Goal: Information Seeking & Learning: Check status

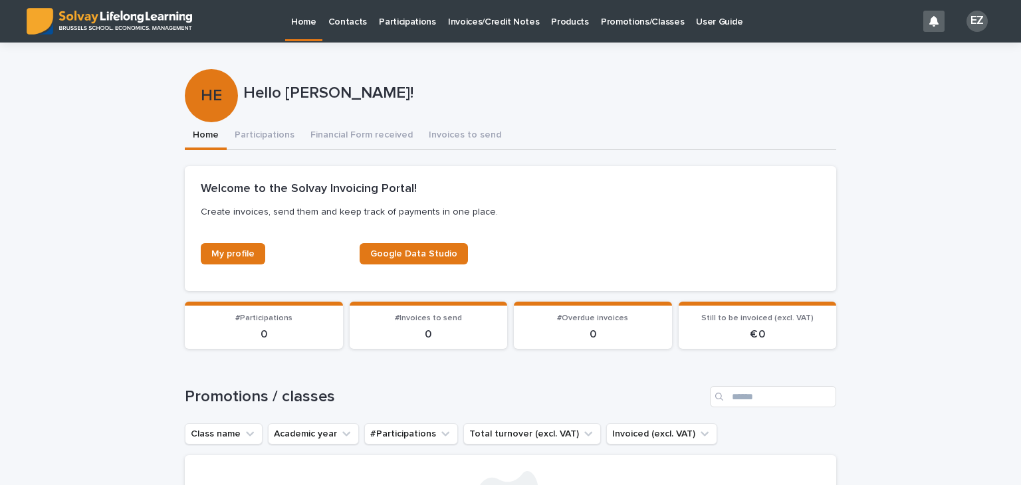
click at [632, 23] on p "Promotions/Classes" at bounding box center [642, 14] width 83 height 28
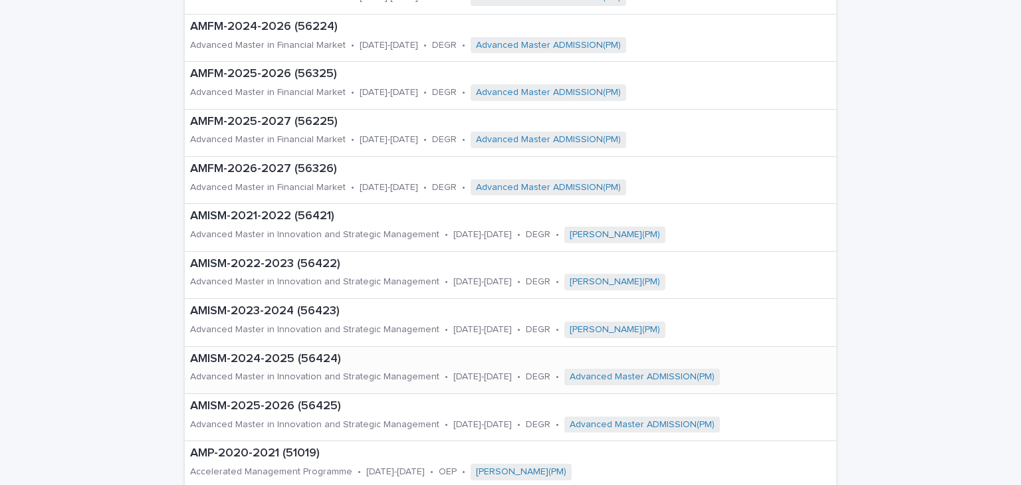
scroll to position [665, 0]
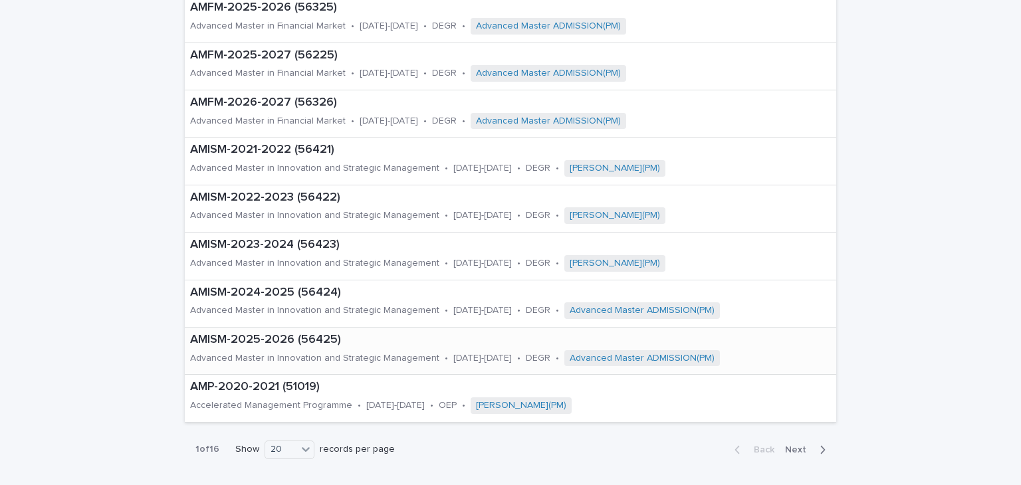
click at [298, 342] on p "AMISM-2025-2026 (56425)" at bounding box center [510, 340] width 641 height 15
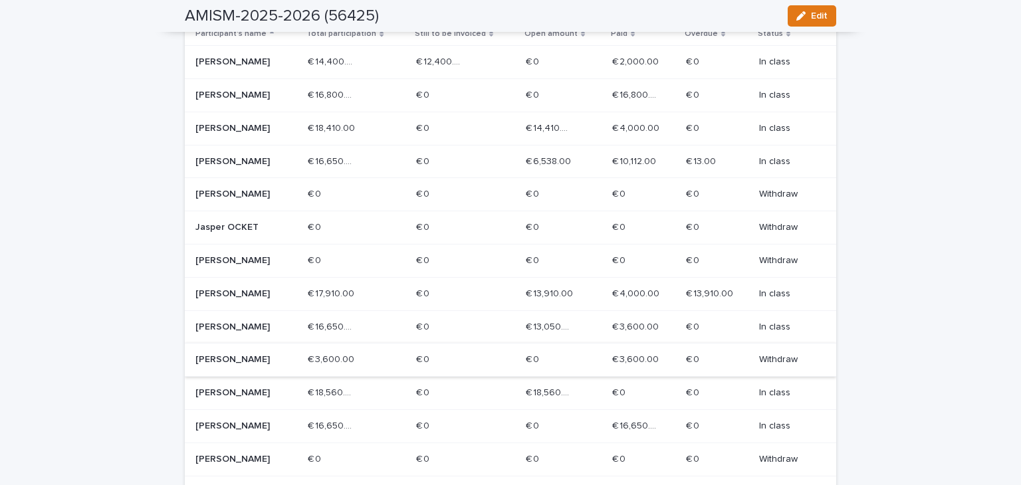
scroll to position [332, 0]
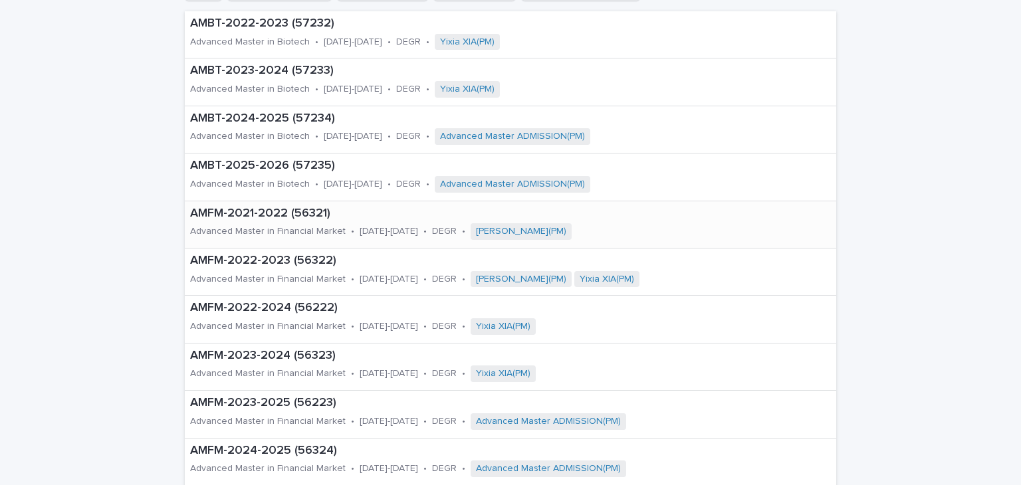
scroll to position [199, 0]
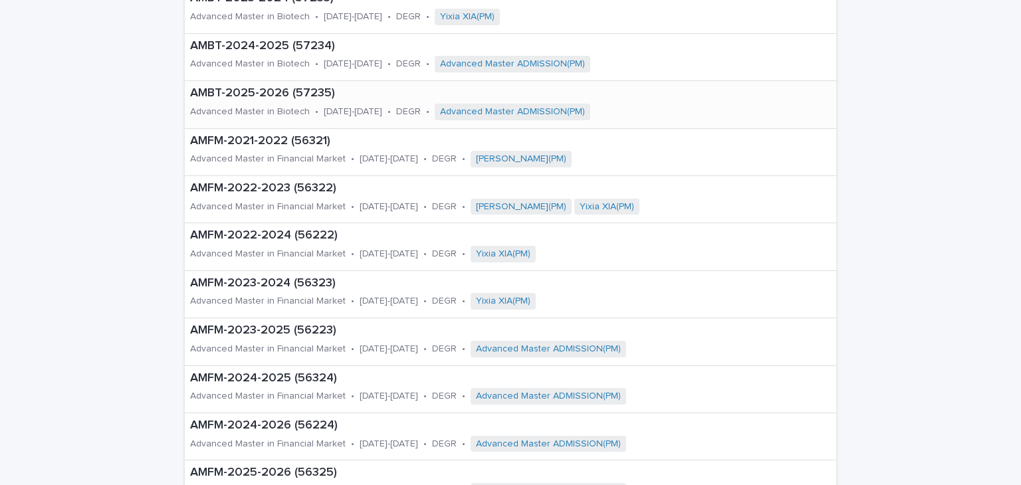
click at [261, 96] on p "AMBT-2025-2026 (57235)" at bounding box center [464, 93] width 548 height 15
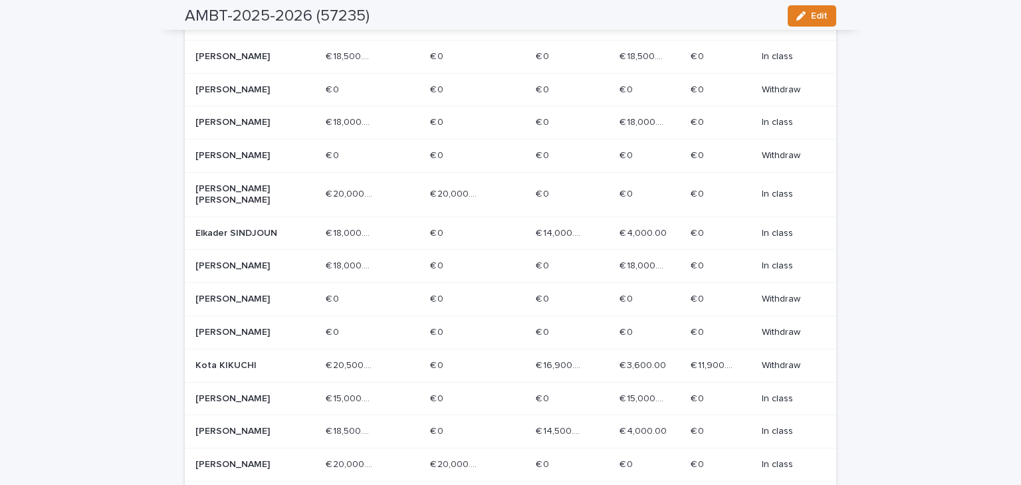
scroll to position [399, 0]
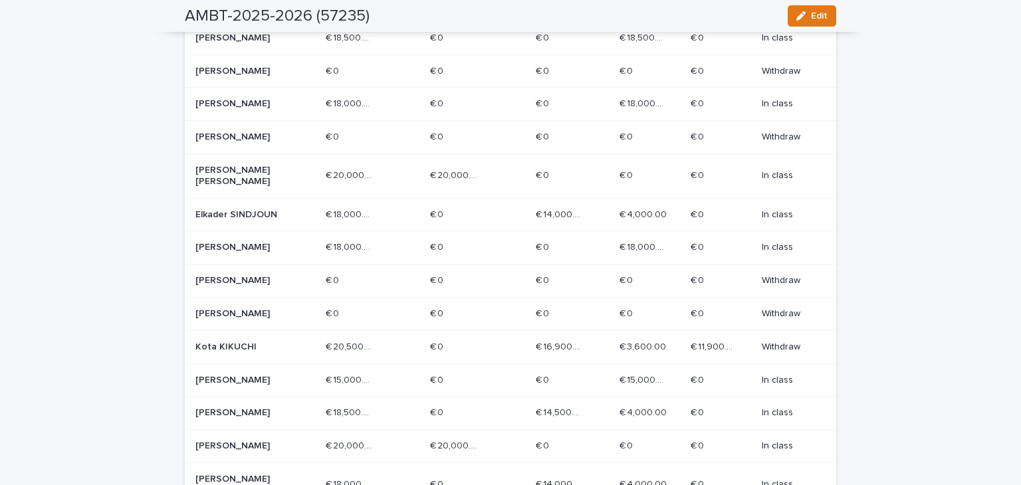
click at [217, 352] on p "Kota KIKUCHI" at bounding box center [242, 347] width 95 height 11
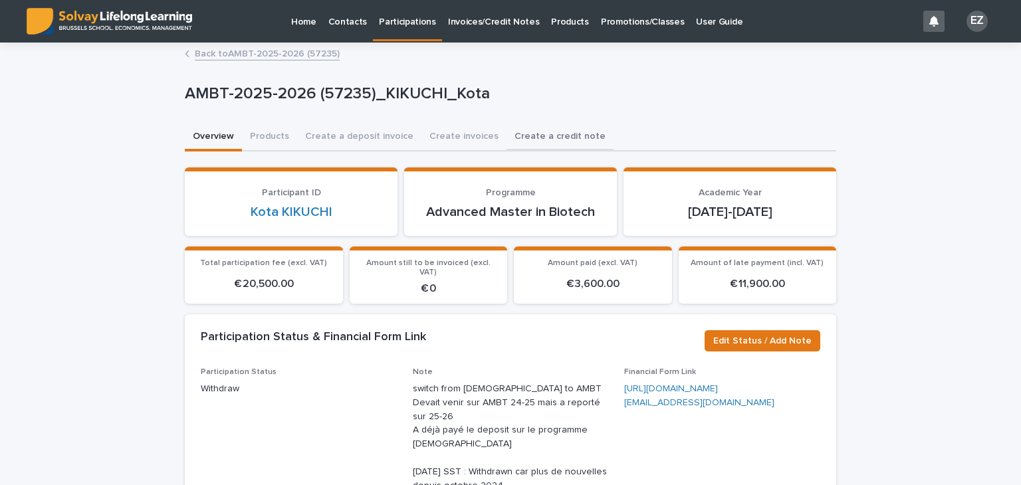
click at [521, 134] on button "Create a credit note" at bounding box center [560, 138] width 107 height 28
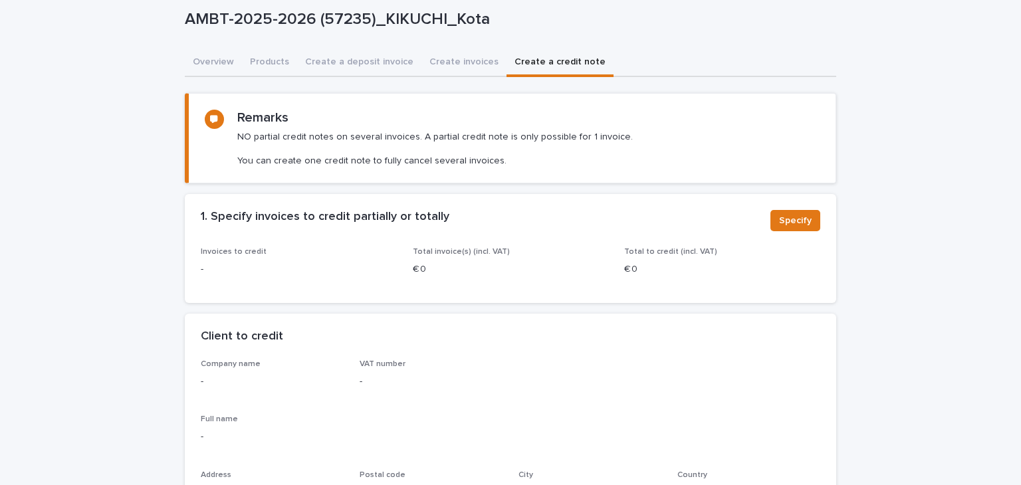
scroll to position [133, 0]
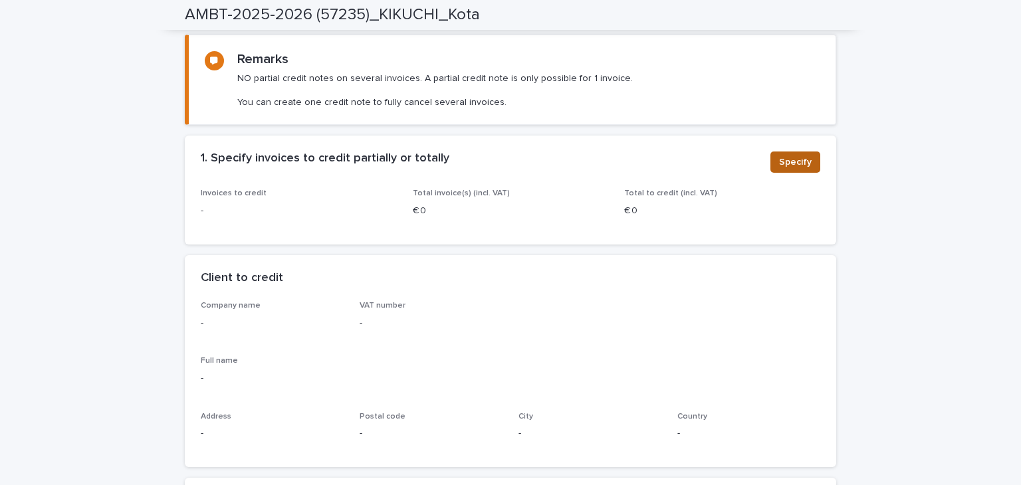
click at [793, 166] on span "Specify" at bounding box center [795, 162] width 33 height 13
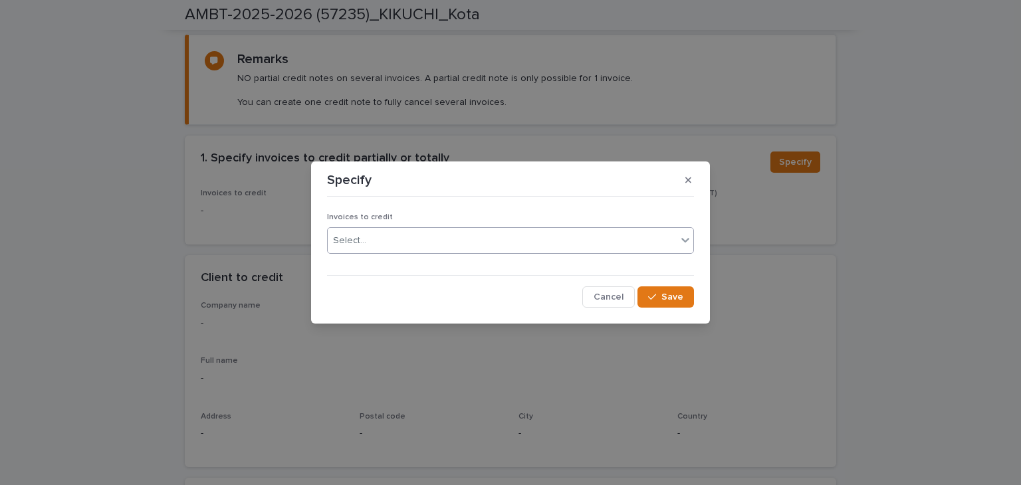
click at [494, 245] on div "Select..." at bounding box center [502, 241] width 349 height 22
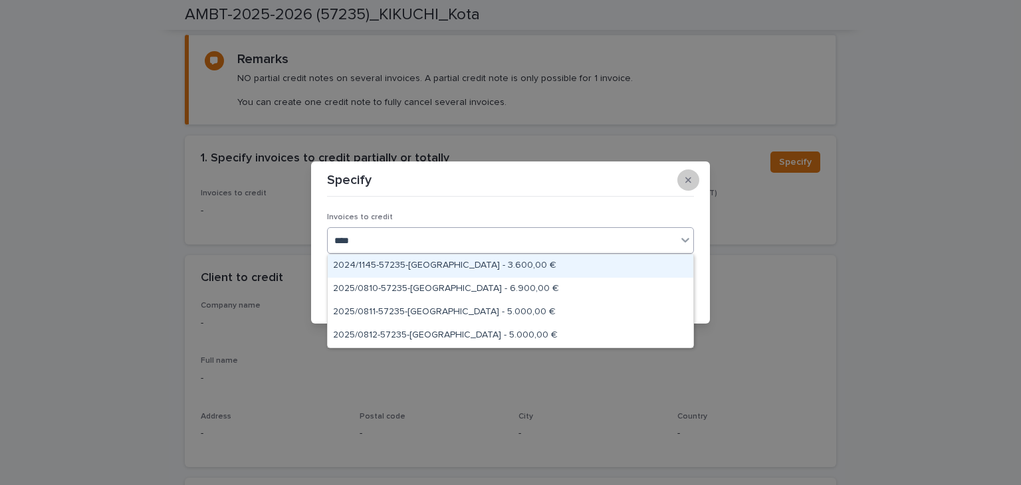
type input "****"
click at [686, 185] on button "button" at bounding box center [689, 180] width 22 height 21
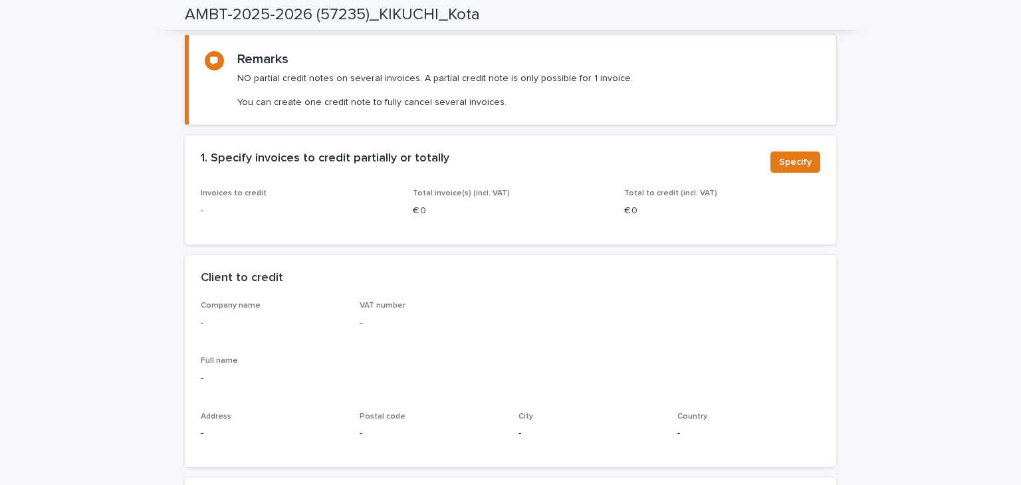
scroll to position [0, 0]
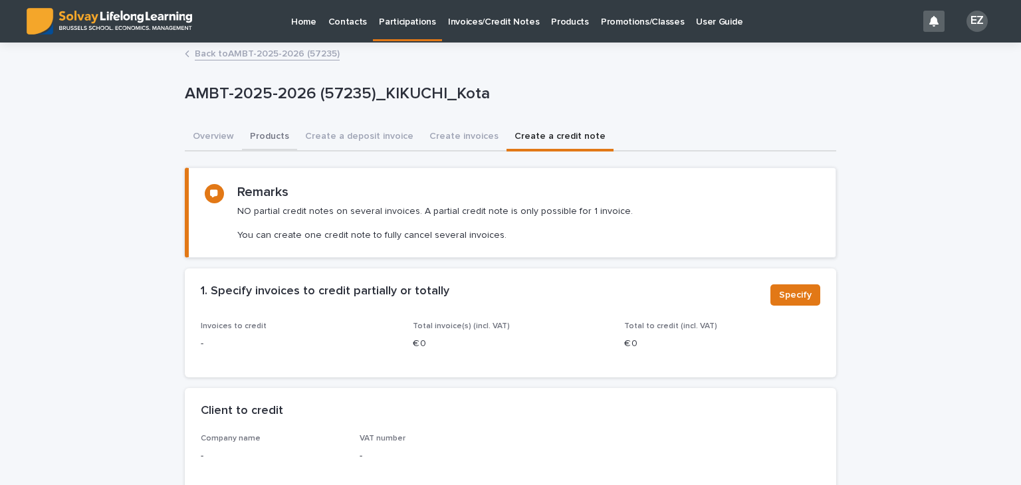
click at [242, 132] on button "Products" at bounding box center [269, 138] width 55 height 28
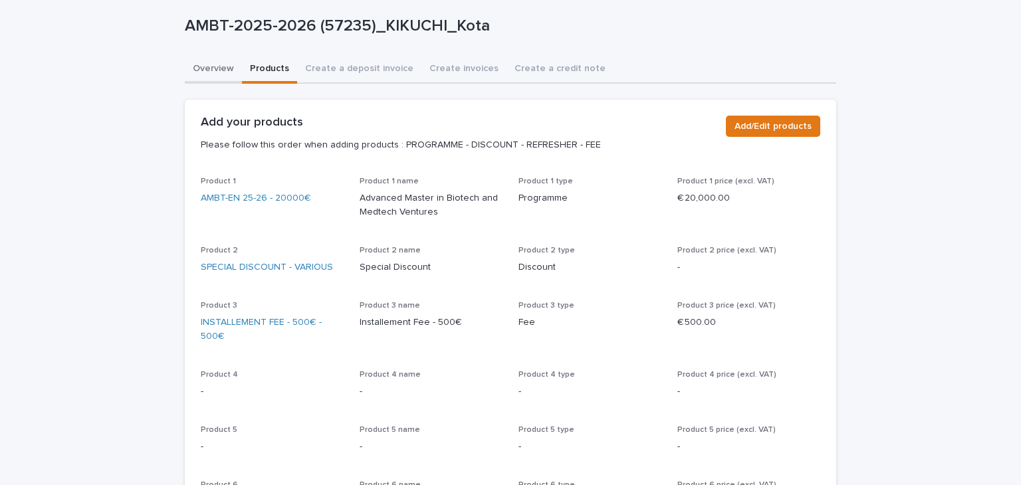
click at [226, 70] on div "Overview Products Create a deposit invoice Create invoices Create a credit note…" at bounding box center [511, 451] width 652 height 791
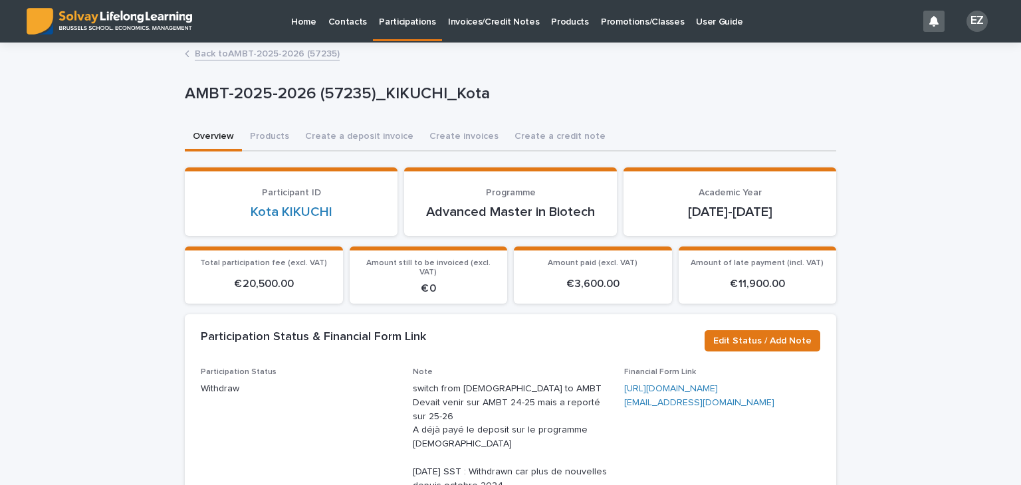
click at [601, 142] on div "Overview Products Create a deposit invoice Create invoices Create a credit note" at bounding box center [511, 138] width 652 height 28
click at [523, 132] on button "Create a credit note" at bounding box center [560, 138] width 107 height 28
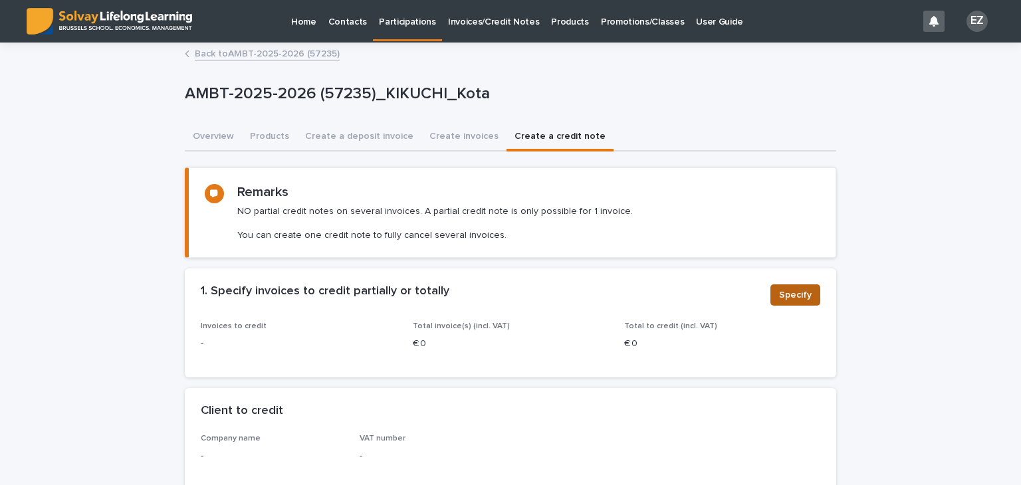
click at [787, 285] on button "Specify" at bounding box center [796, 295] width 50 height 21
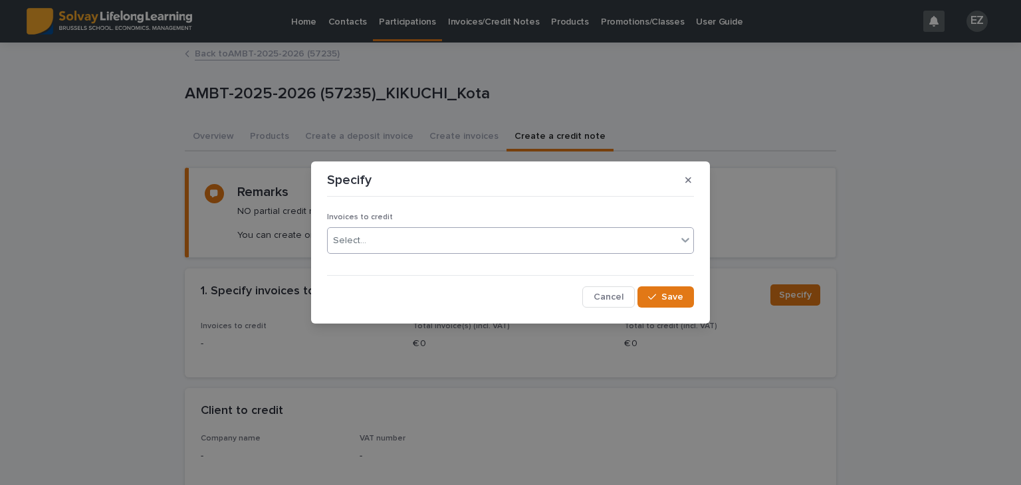
click at [566, 251] on div "Select..." at bounding box center [510, 240] width 367 height 27
type input "****"
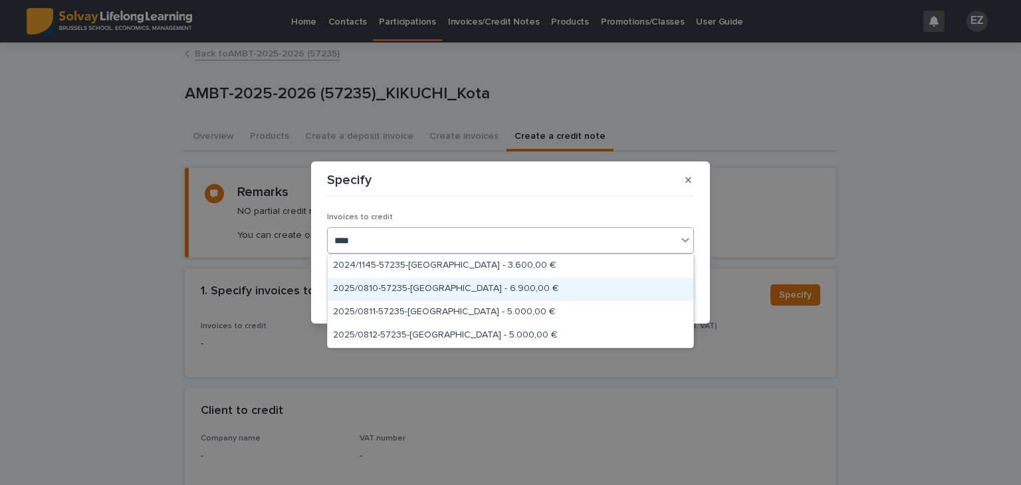
click at [553, 278] on div "2025/0810-57235-[GEOGRAPHIC_DATA] - 6.900,00 €" at bounding box center [511, 289] width 366 height 23
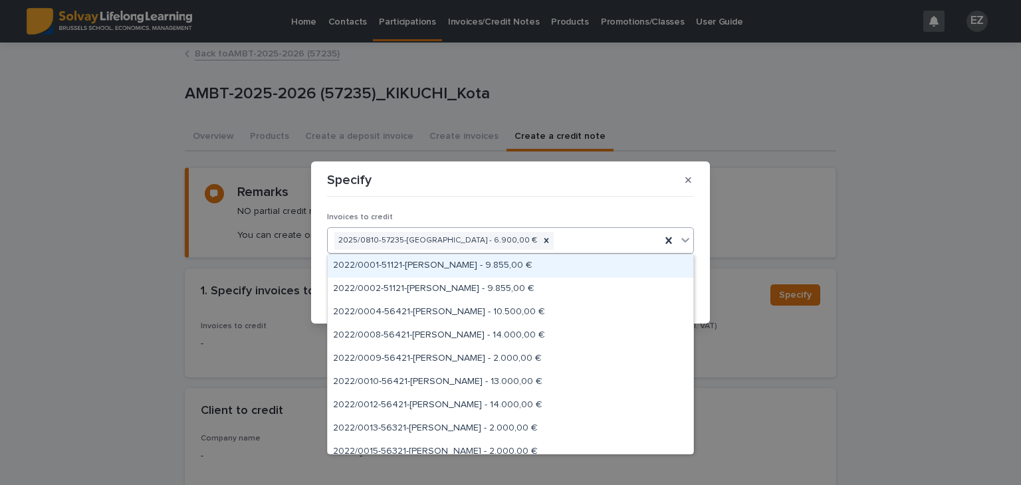
click at [529, 243] on div "2025/0810-57235-[GEOGRAPHIC_DATA] - 6.900,00 €" at bounding box center [494, 240] width 333 height 23
type input "****"
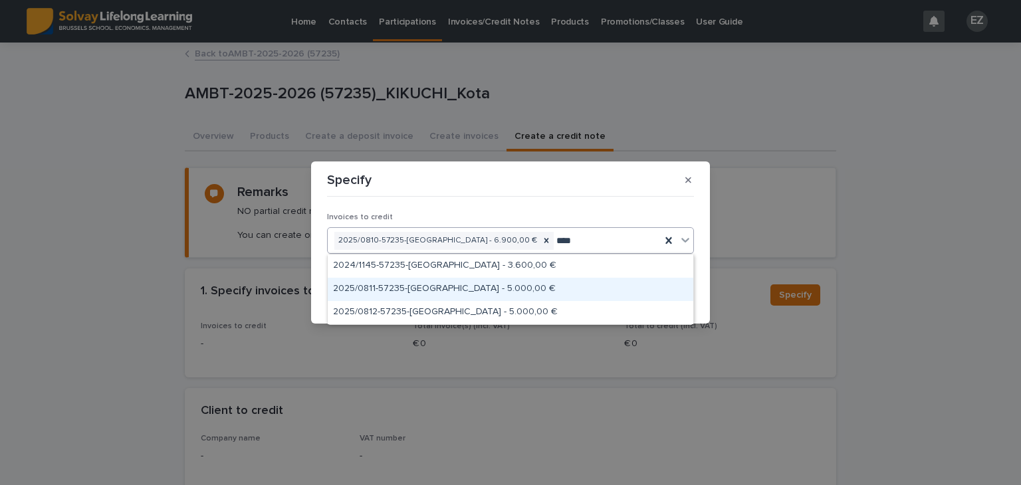
click at [553, 285] on div "2025/0811-57235-[GEOGRAPHIC_DATA] - 5.000,00 €" at bounding box center [511, 289] width 366 height 23
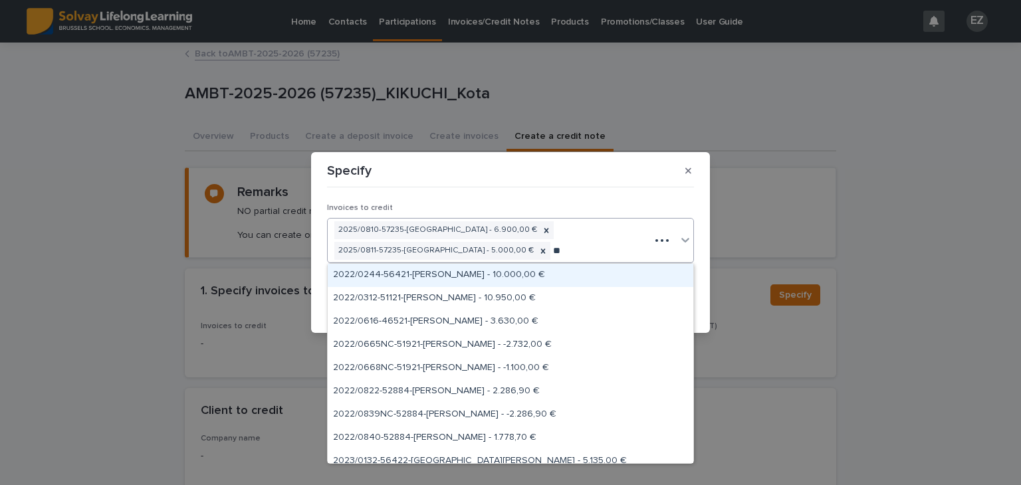
type input "***"
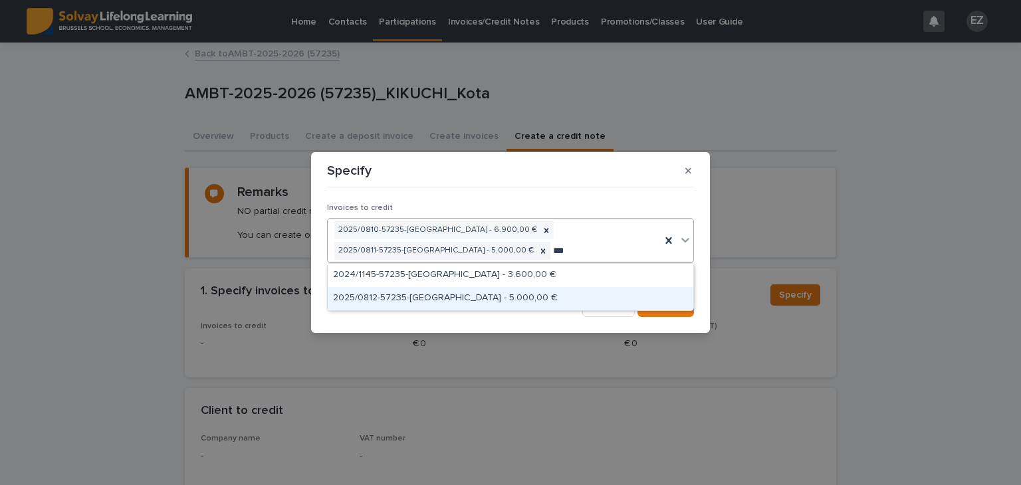
click at [537, 295] on div "2025/0812-57235-[GEOGRAPHIC_DATA] - 5.000,00 €" at bounding box center [511, 298] width 366 height 23
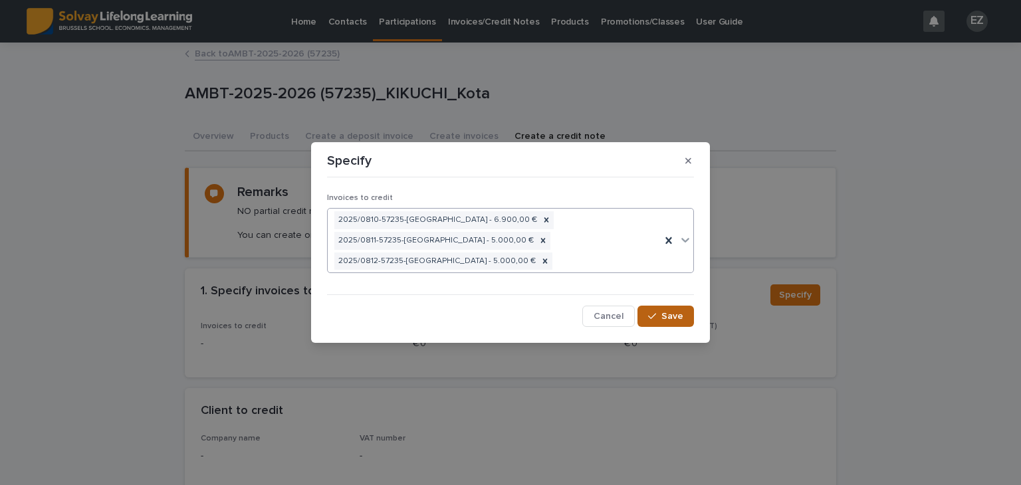
click at [651, 308] on button "Save" at bounding box center [666, 316] width 57 height 21
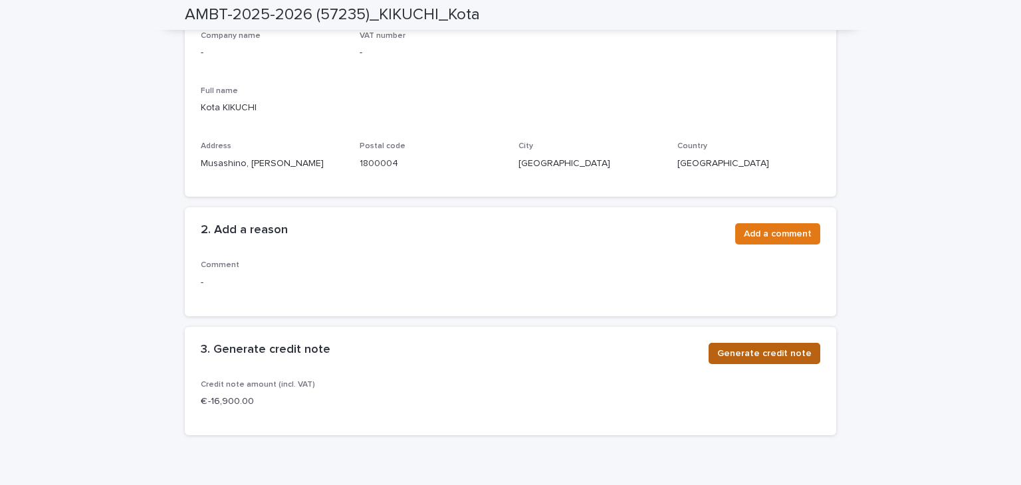
scroll to position [465, 0]
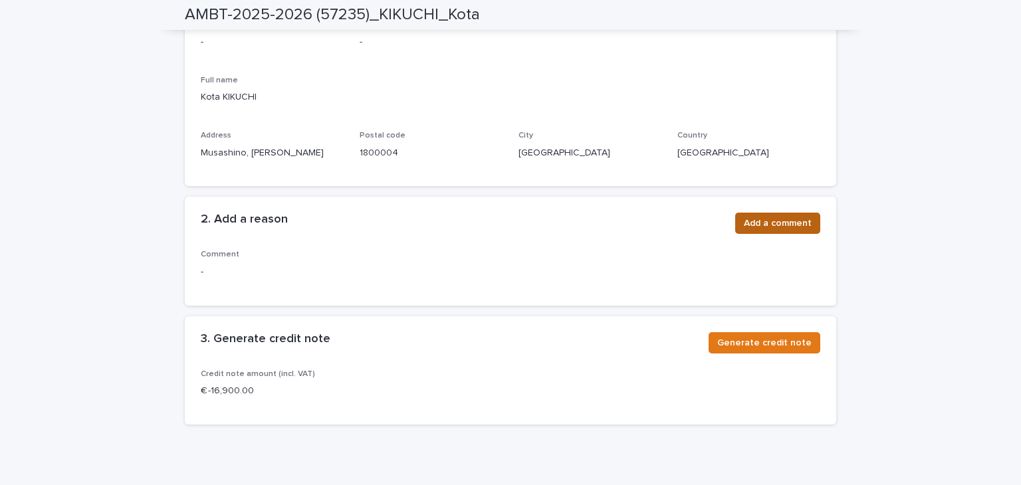
click at [783, 227] on span "Add a comment" at bounding box center [778, 223] width 68 height 13
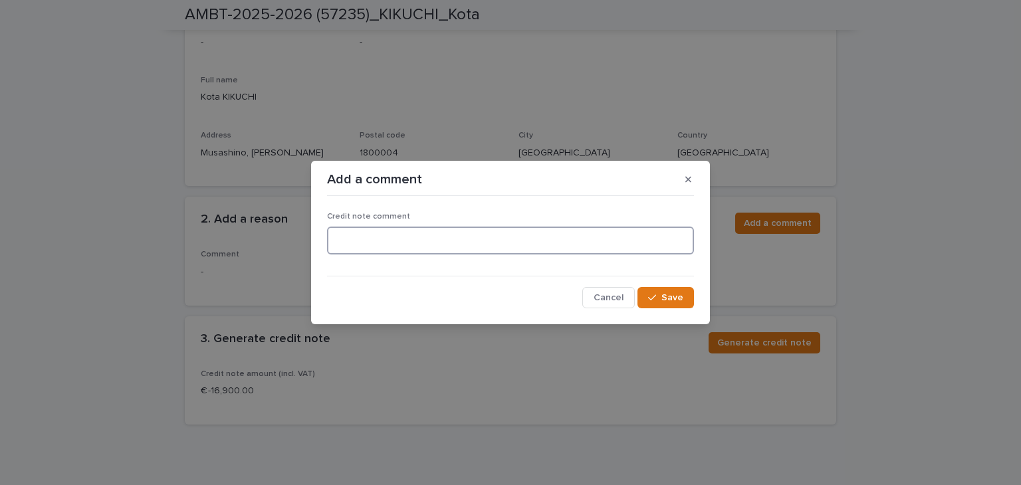
click at [647, 246] on textarea at bounding box center [510, 241] width 367 height 29
type textarea "*********"
click at [678, 293] on span "Save" at bounding box center [673, 297] width 22 height 9
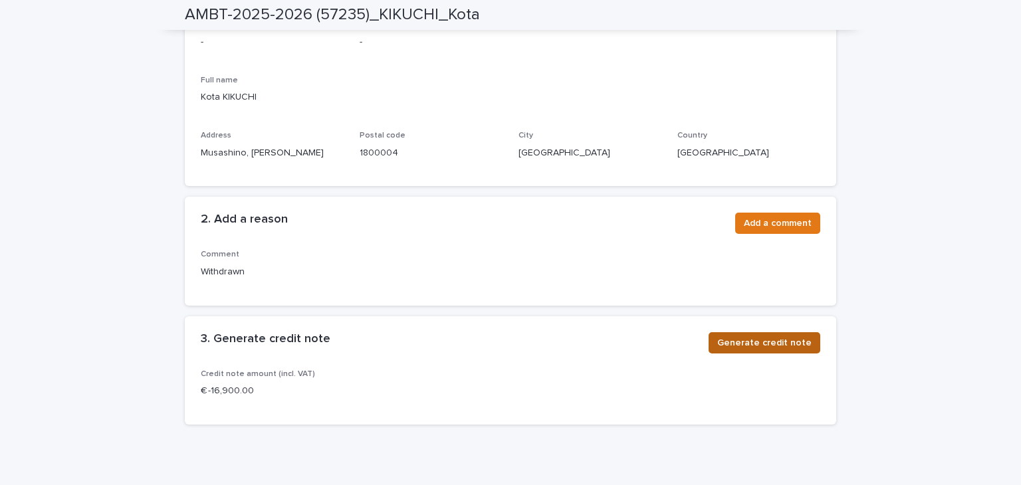
click at [757, 347] on span "Generate credit note" at bounding box center [764, 342] width 94 height 13
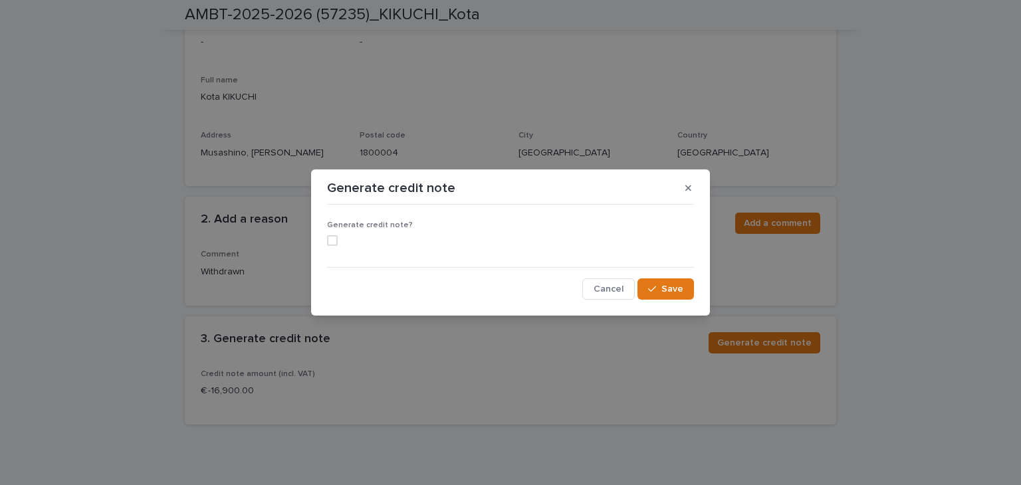
click at [337, 241] on span at bounding box center [332, 240] width 11 height 11
click at [673, 289] on span "Save" at bounding box center [673, 289] width 22 height 9
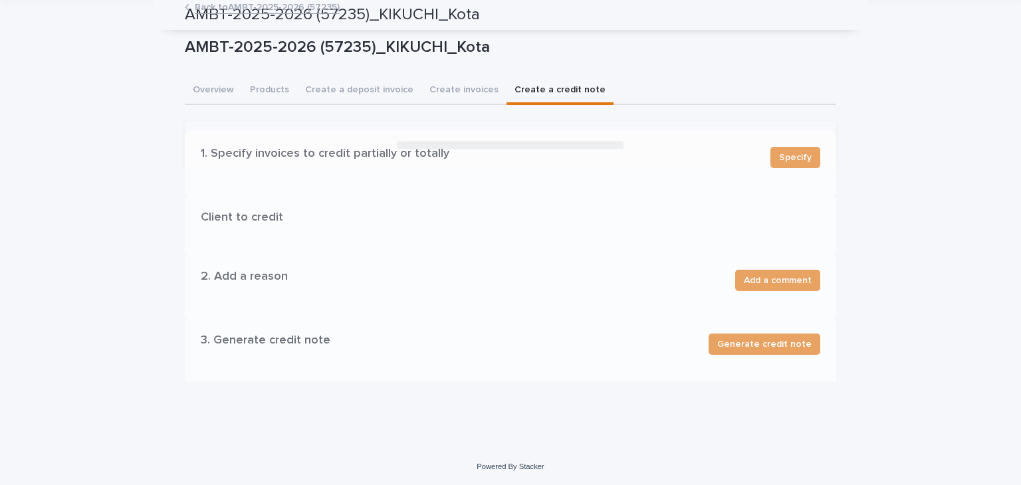
scroll to position [0, 0]
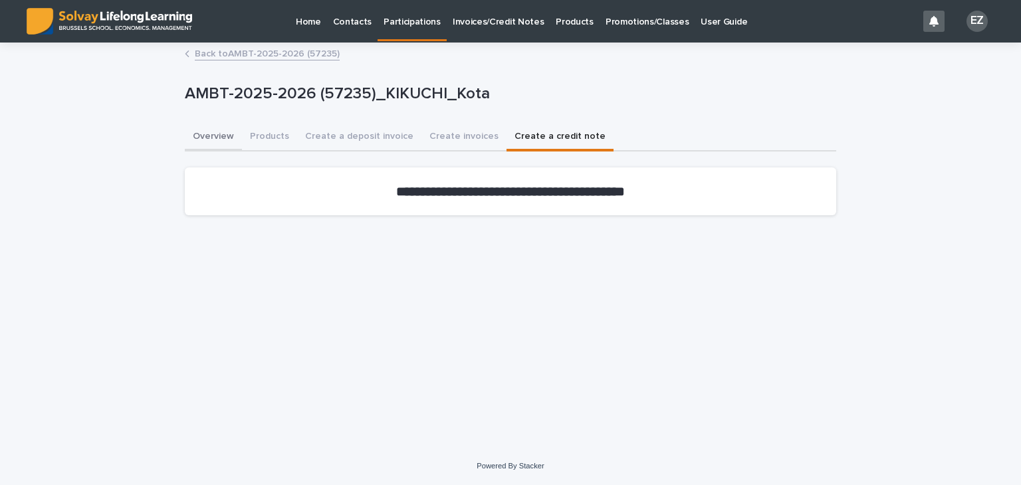
click at [206, 140] on button "Overview" at bounding box center [213, 138] width 57 height 28
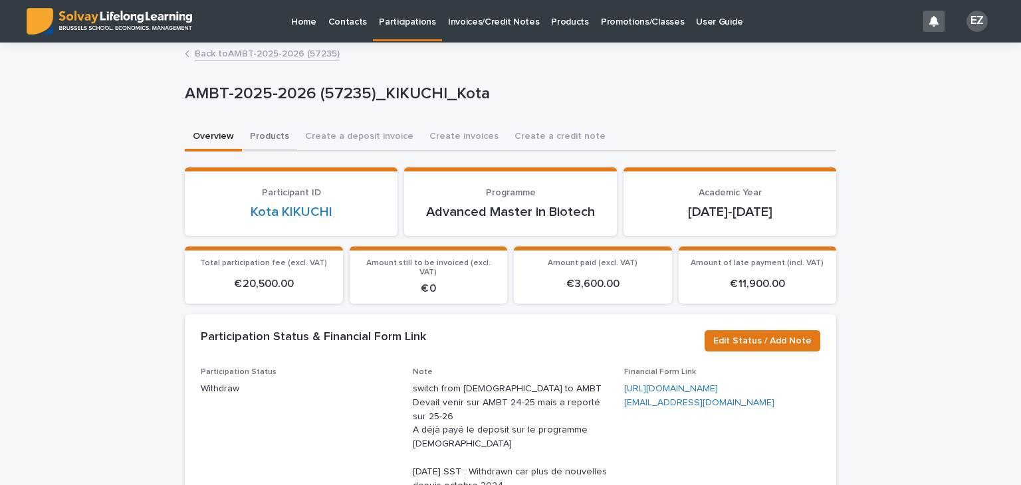
click at [242, 130] on button "Products" at bounding box center [269, 138] width 55 height 28
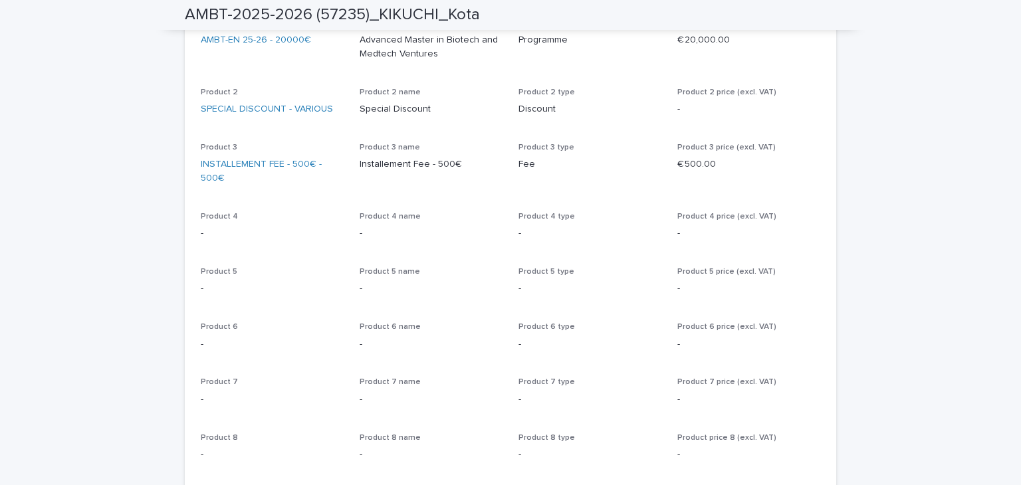
scroll to position [66, 0]
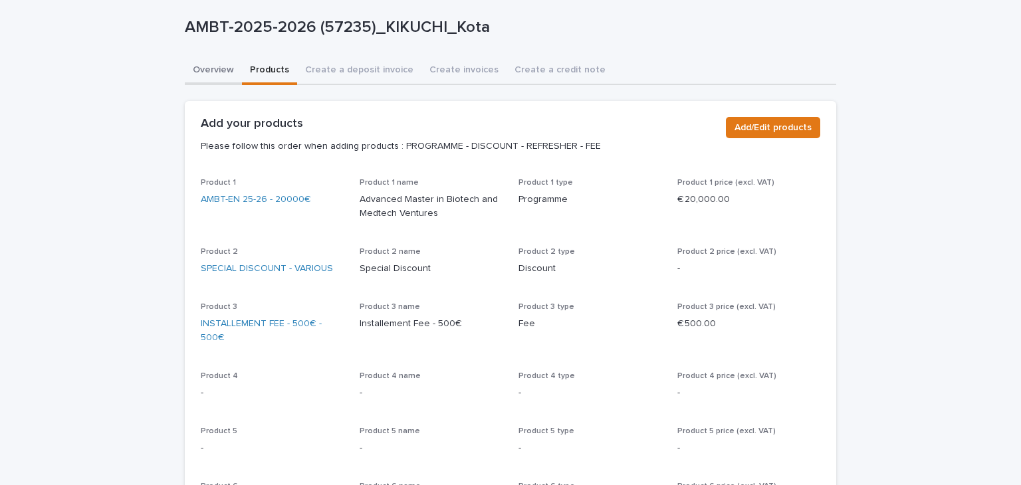
click at [192, 76] on div "Overview Products Create a deposit invoice Create invoices Create a credit note…" at bounding box center [511, 452] width 652 height 791
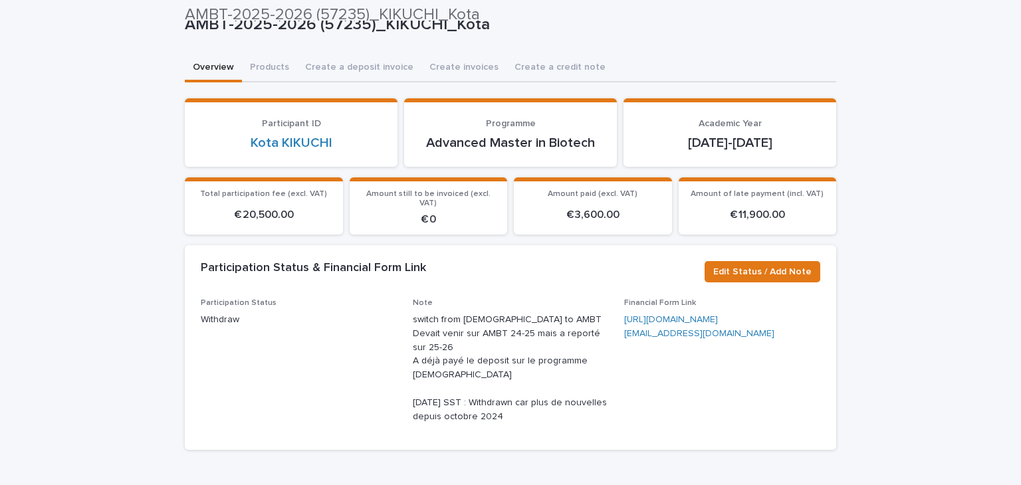
scroll to position [69, 0]
click at [268, 70] on button "Products" at bounding box center [269, 69] width 55 height 28
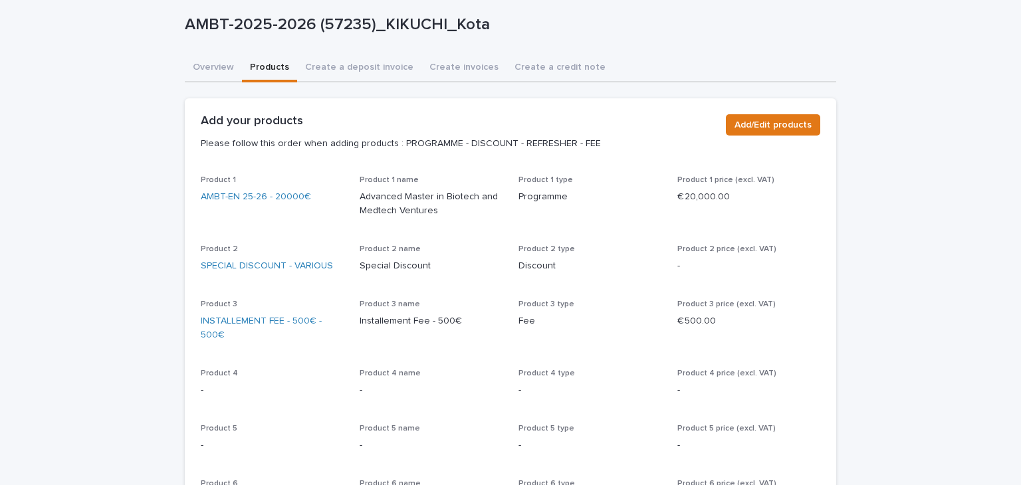
click at [731, 150] on div "Add your products Please follow this order when adding products : PROGRAMME - D…" at bounding box center [511, 136] width 620 height 45
click at [734, 136] on div "Add/Edit products" at bounding box center [771, 127] width 100 height 27
click at [736, 128] on span "Add/Edit products" at bounding box center [773, 124] width 77 height 13
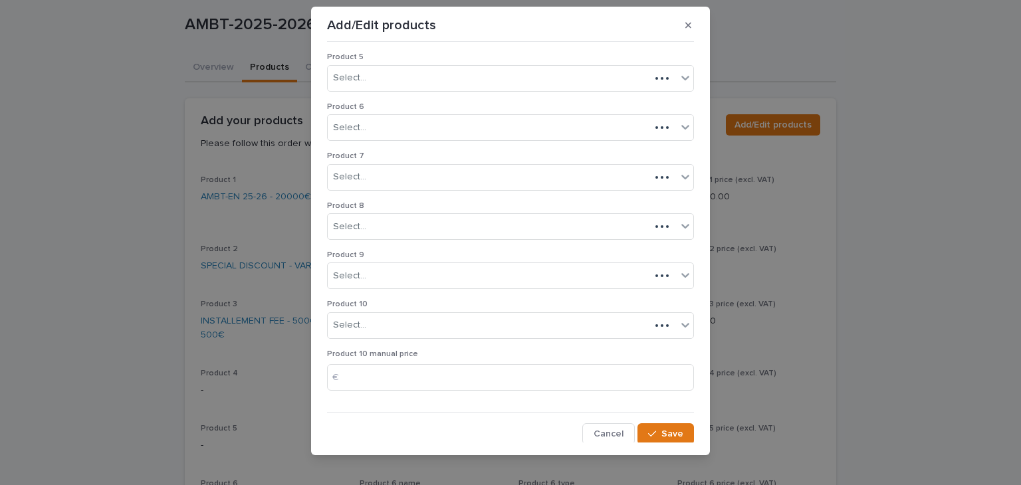
scroll to position [21, 0]
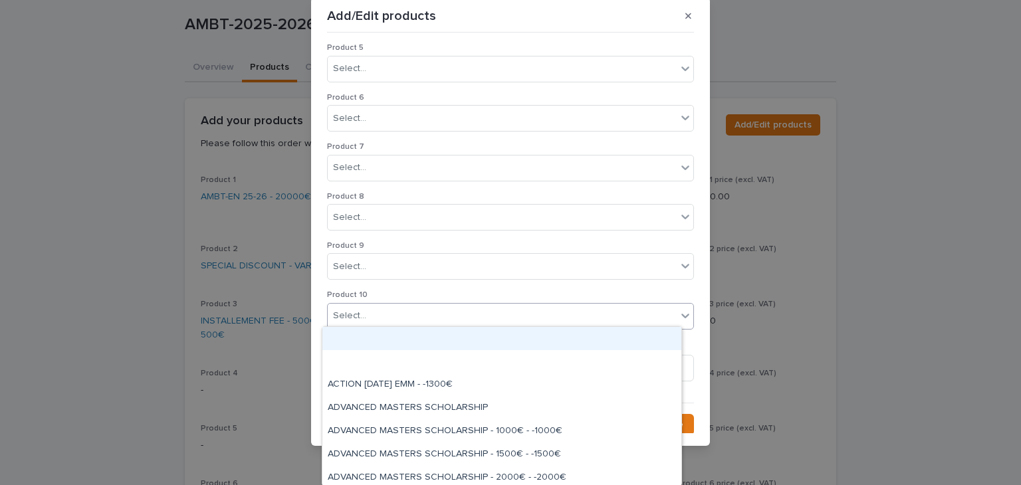
click at [364, 321] on div "Select..." at bounding box center [502, 316] width 349 height 22
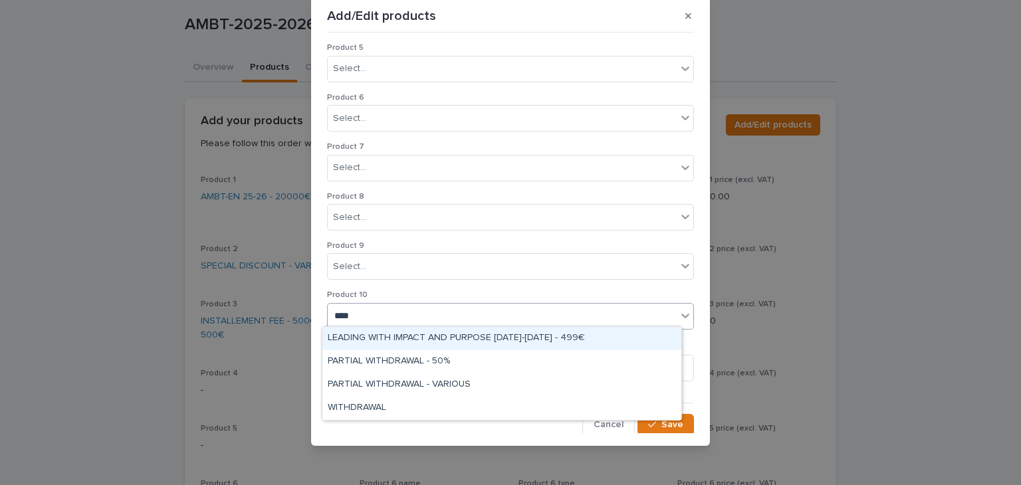
type input "*****"
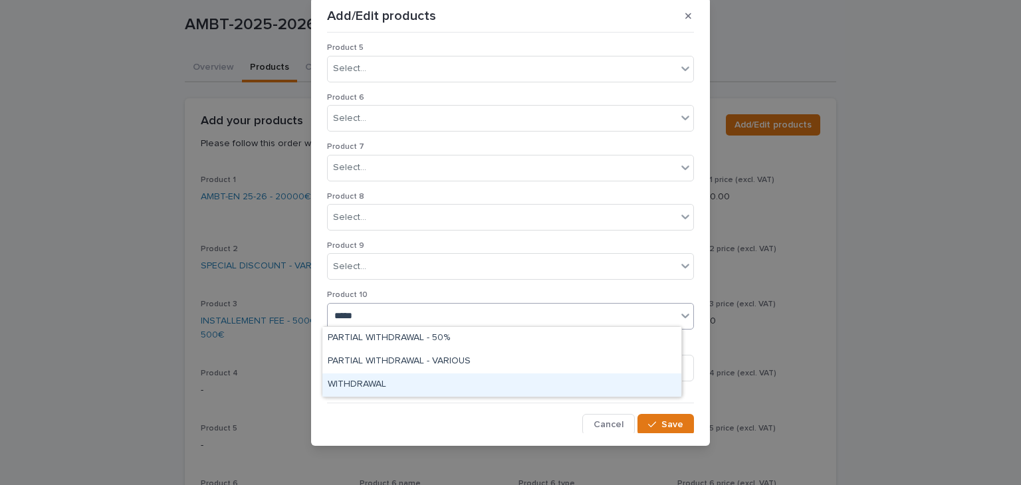
click at [373, 381] on div "WITHDRAWAL" at bounding box center [501, 385] width 359 height 23
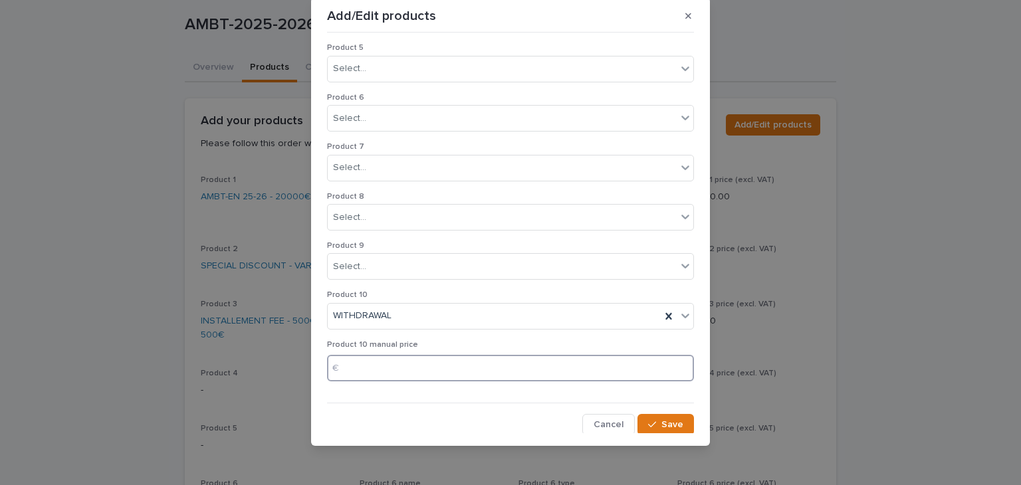
click at [366, 362] on input at bounding box center [510, 368] width 367 height 27
type input "******"
click at [638, 429] on button "Save" at bounding box center [666, 424] width 57 height 21
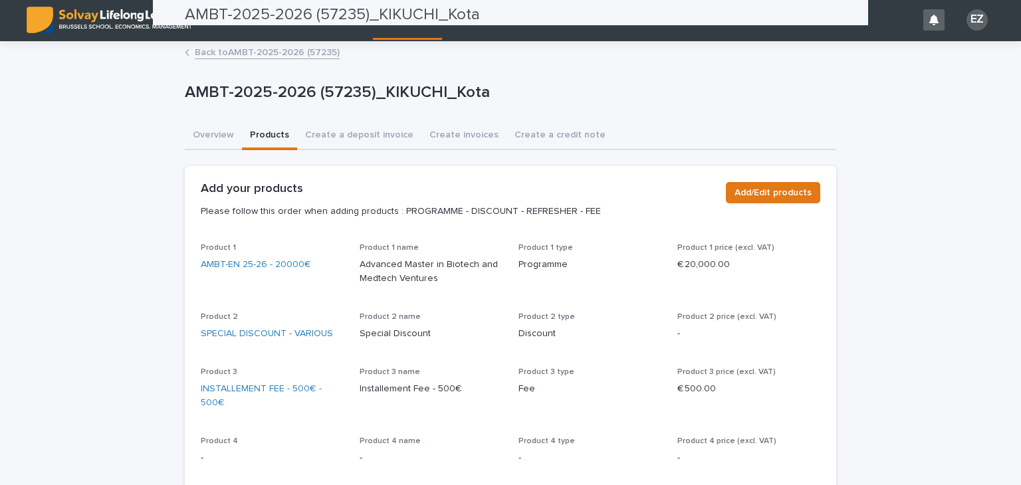
scroll to position [0, 0]
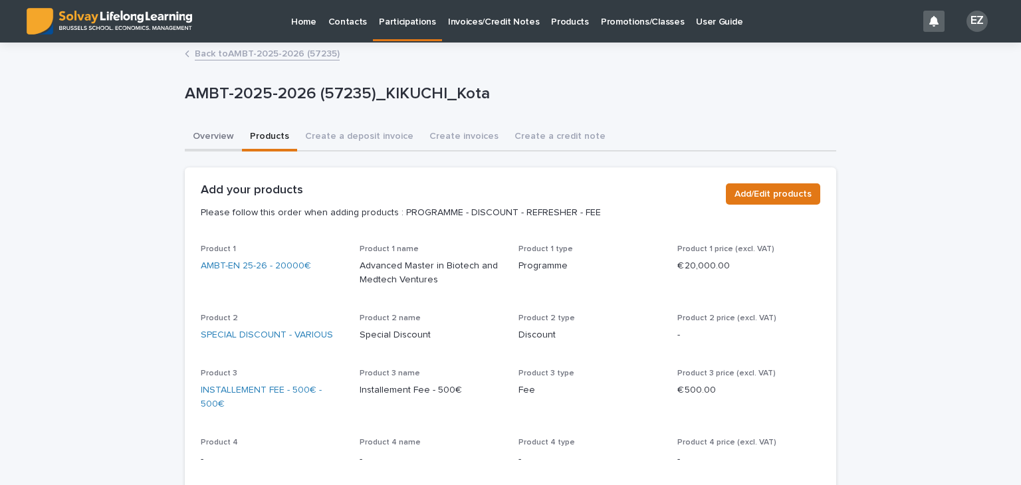
click at [196, 139] on button "Overview" at bounding box center [213, 138] width 57 height 28
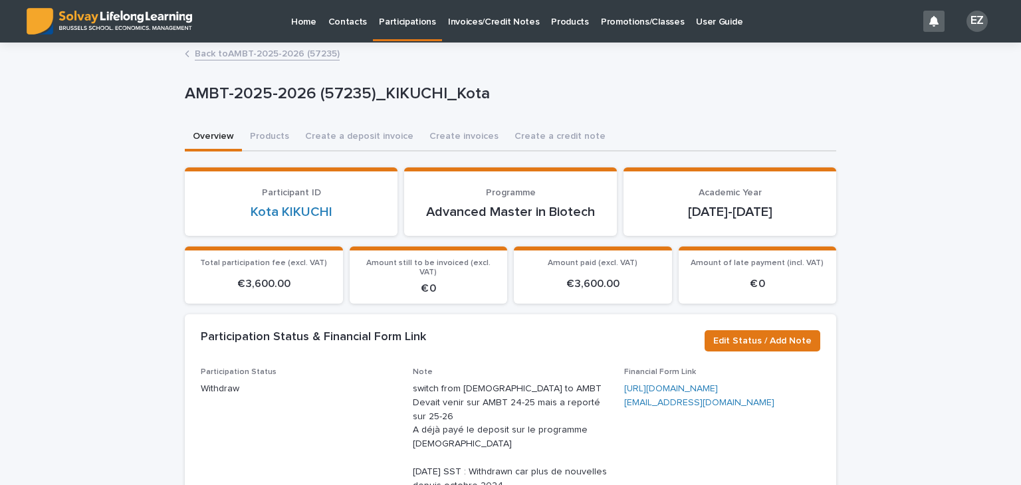
click at [283, 51] on link "Back to AMBT-2025-2026 (57235)" at bounding box center [267, 52] width 145 height 15
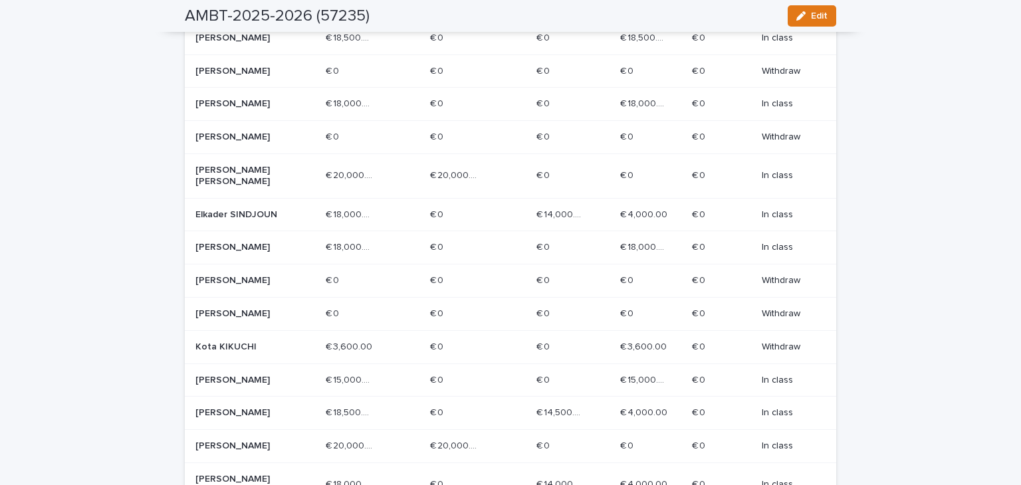
scroll to position [665, 0]
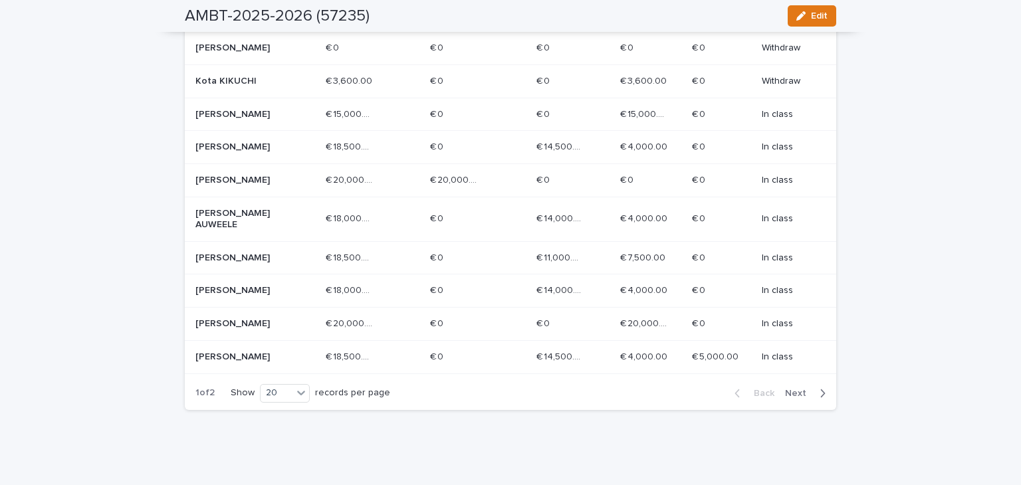
click at [792, 398] on span "Next" at bounding box center [799, 393] width 29 height 9
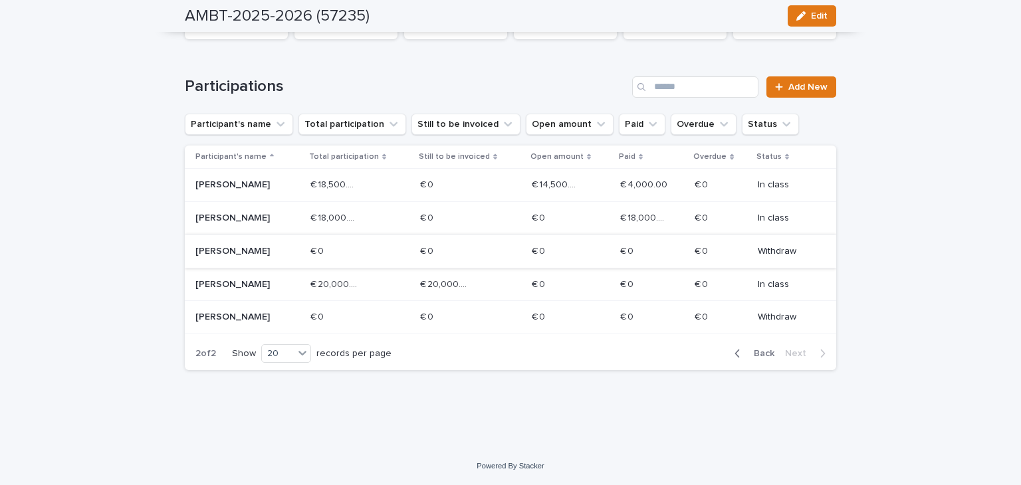
scroll to position [0, 0]
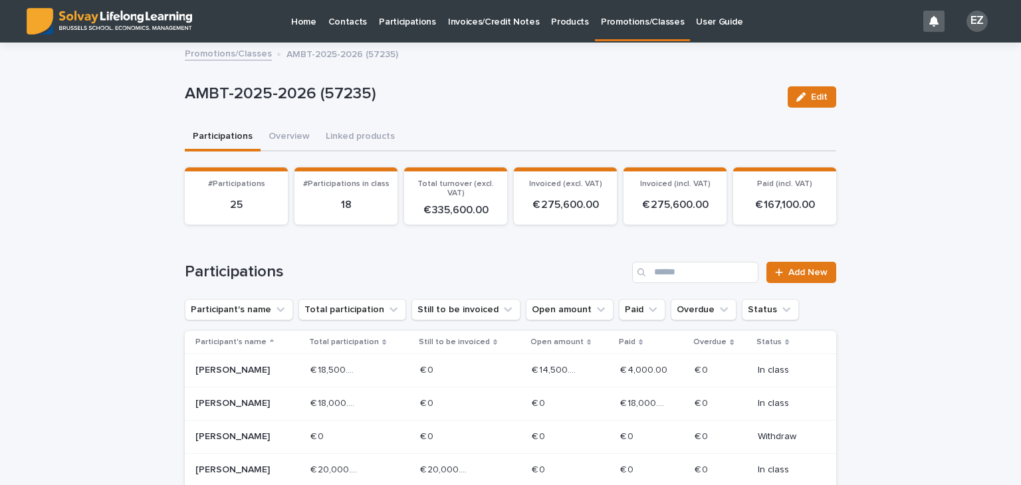
click at [211, 47] on link "Promotions/Classes" at bounding box center [228, 52] width 87 height 15
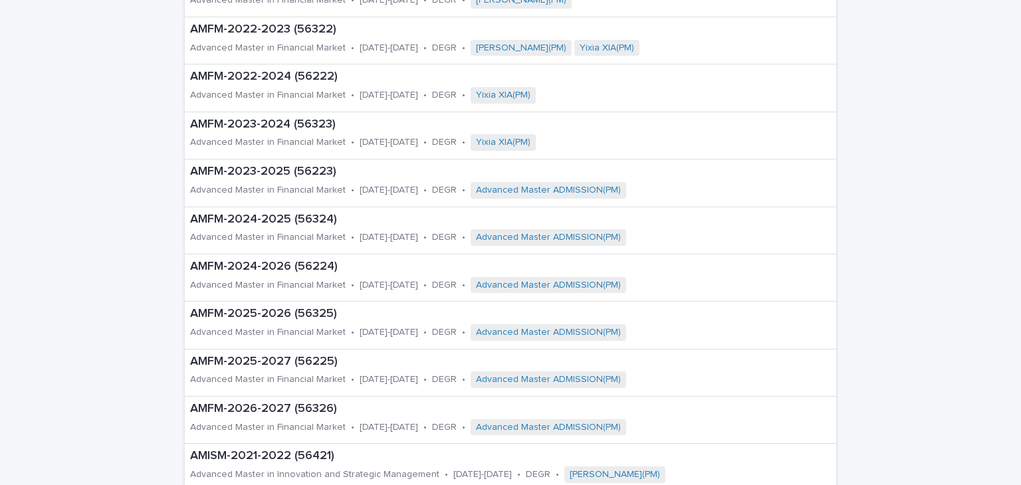
scroll to position [399, 0]
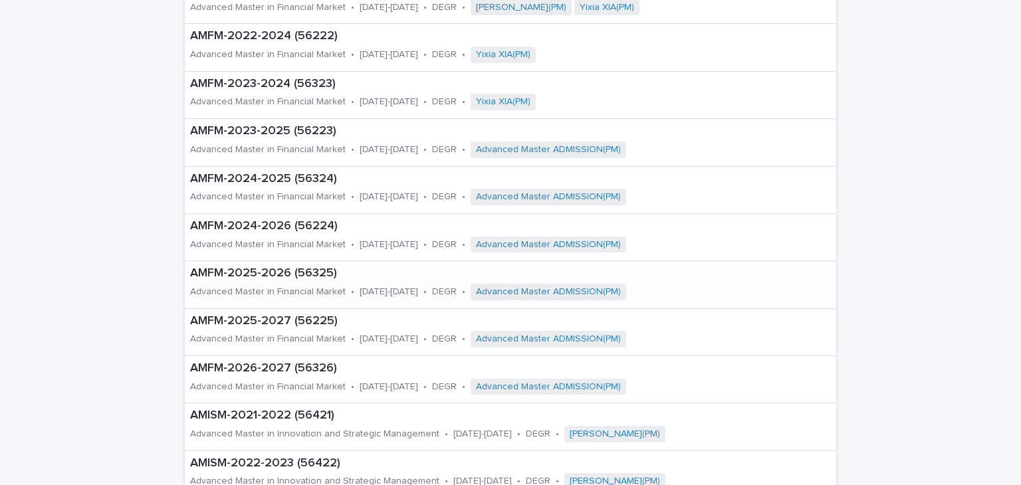
click at [282, 284] on div "Advanced Master in Financial Market" at bounding box center [268, 291] width 156 height 14
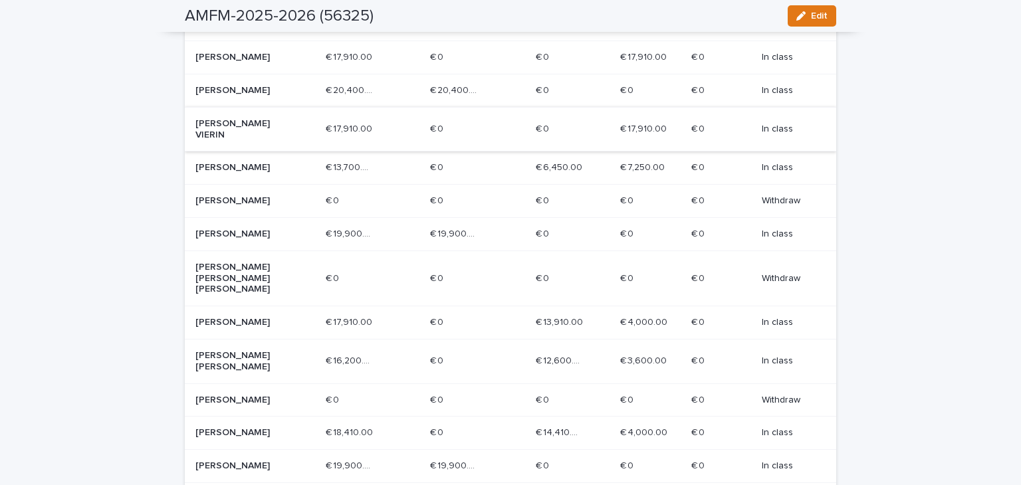
scroll to position [665, 0]
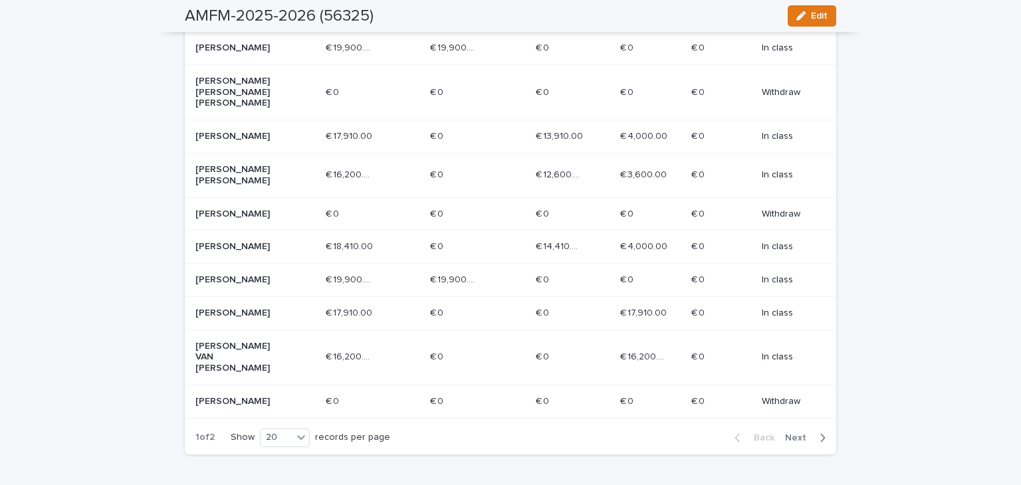
click at [806, 422] on div "Back Next" at bounding box center [780, 438] width 112 height 33
click at [801, 434] on span "Next" at bounding box center [799, 438] width 29 height 9
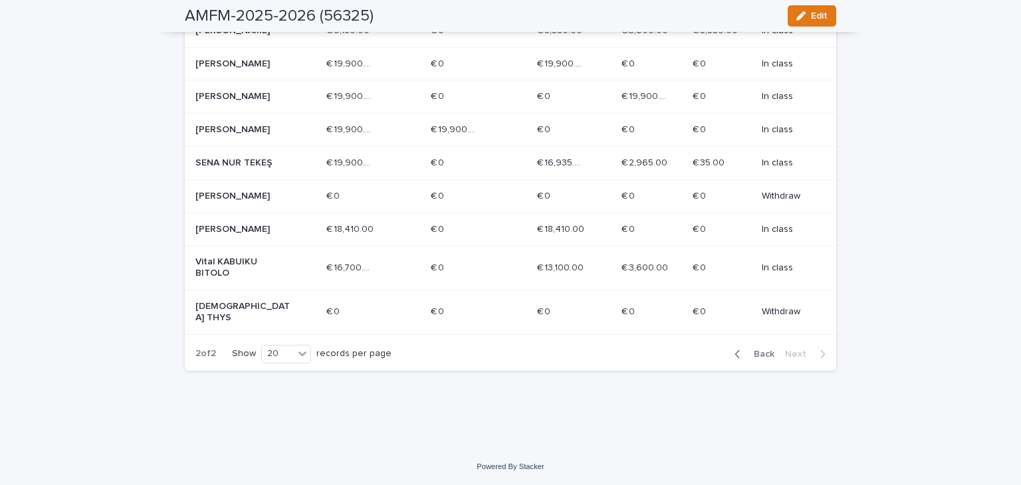
scroll to position [394, 0]
click at [239, 235] on p "[PERSON_NAME]" at bounding box center [242, 229] width 95 height 11
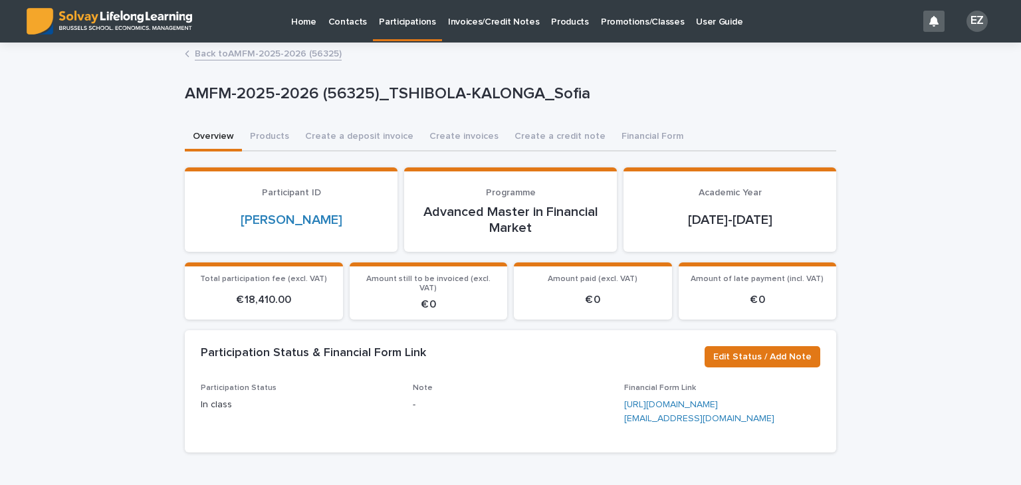
click at [249, 57] on link "Back to AMFM-2025-2026 (56325)" at bounding box center [268, 52] width 147 height 15
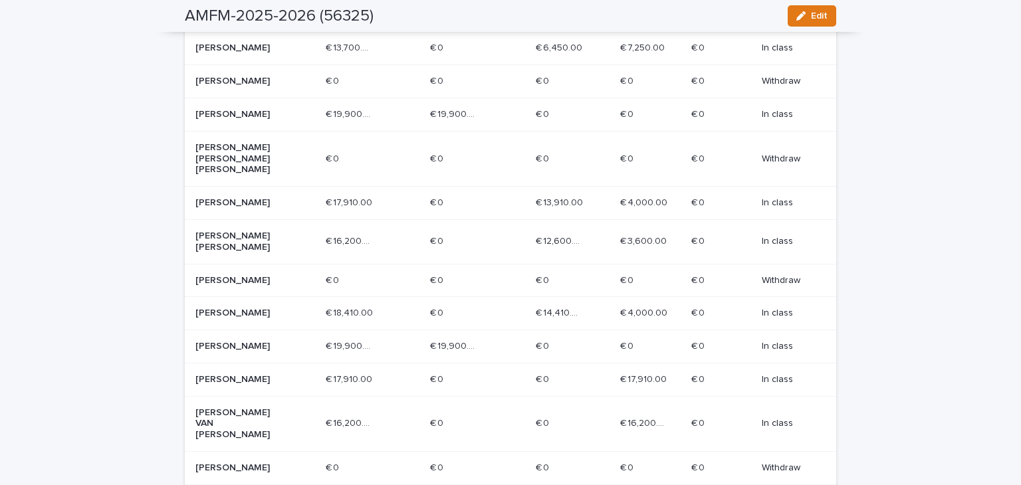
scroll to position [712, 0]
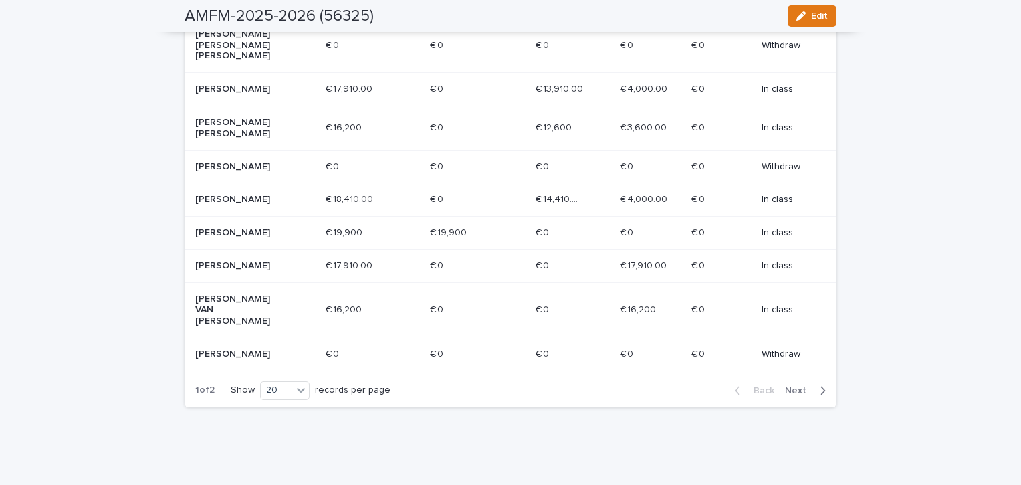
click at [797, 386] on span "Next" at bounding box center [799, 390] width 29 height 9
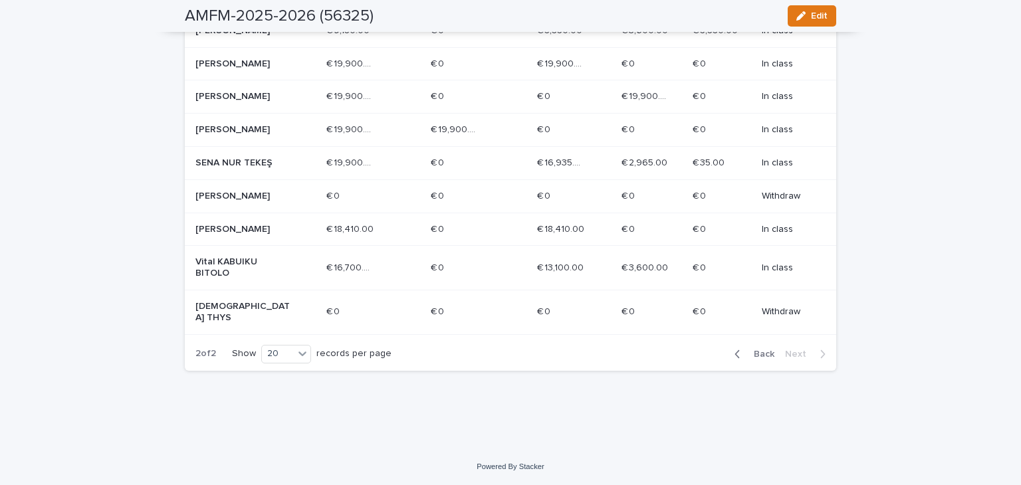
scroll to position [394, 0]
click at [251, 61] on p "[PERSON_NAME]" at bounding box center [242, 64] width 95 height 11
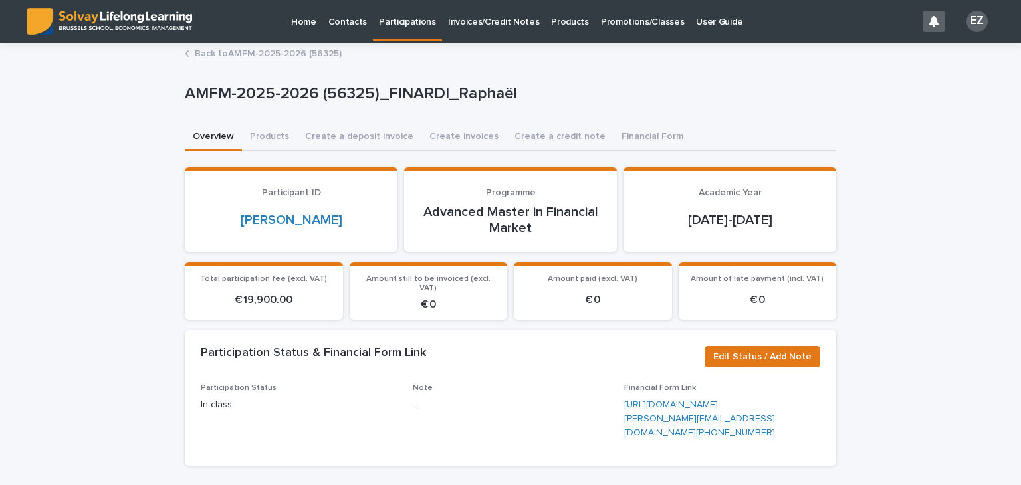
click at [249, 53] on link "Back to AMFM-2025-2026 (56325)" at bounding box center [268, 52] width 147 height 15
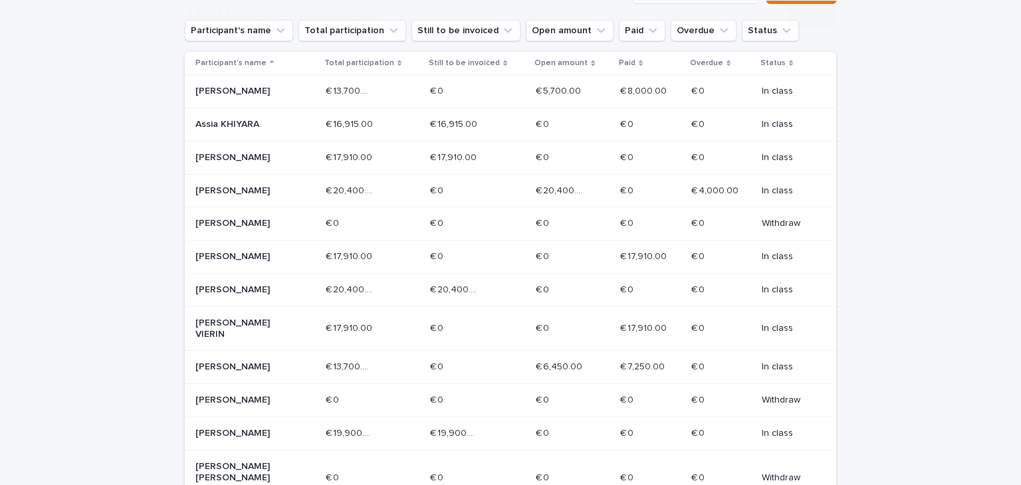
scroll to position [465, 0]
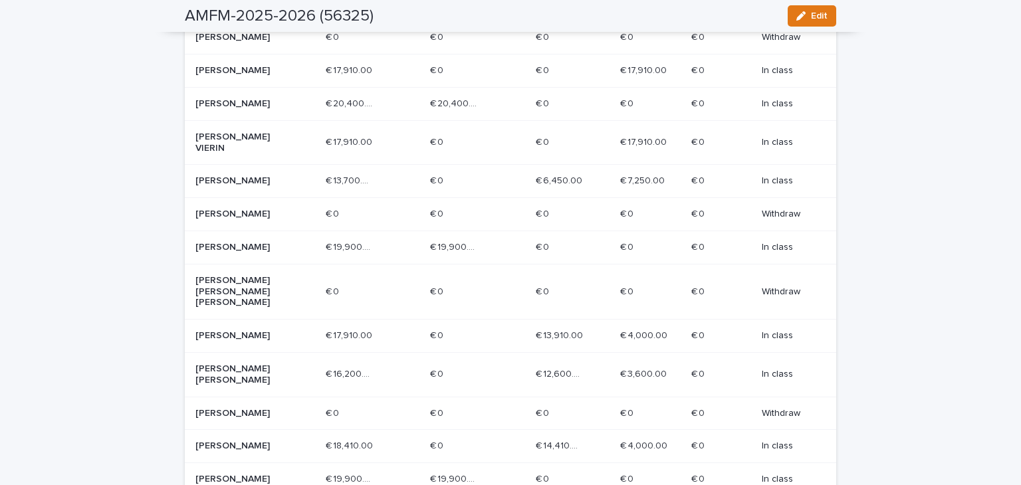
click at [247, 78] on div "[PERSON_NAME]" at bounding box center [255, 71] width 120 height 22
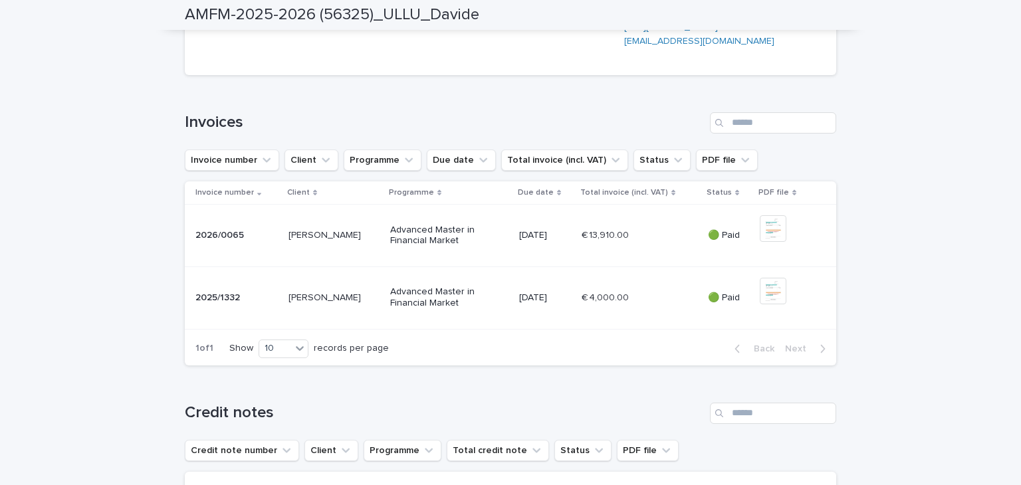
scroll to position [532, 0]
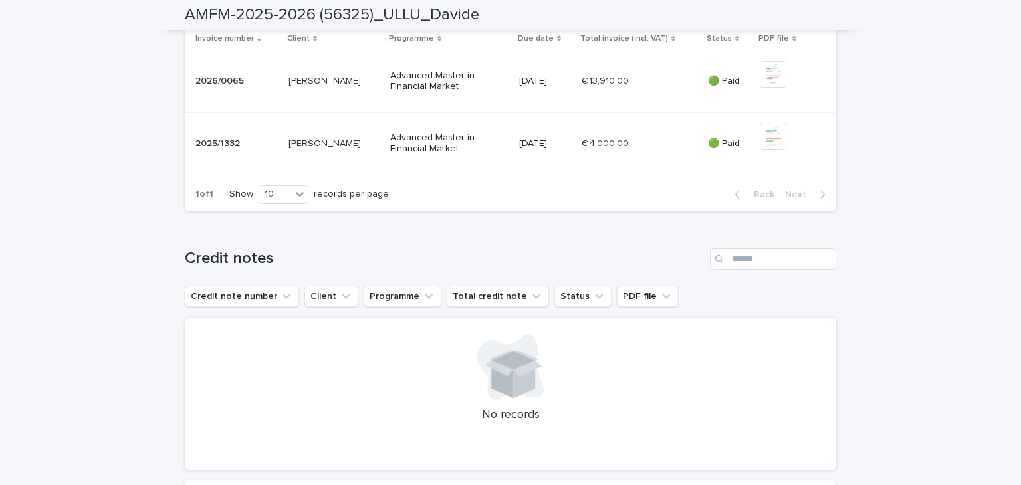
click at [559, 92] on div "[DATE]" at bounding box center [545, 81] width 52 height 22
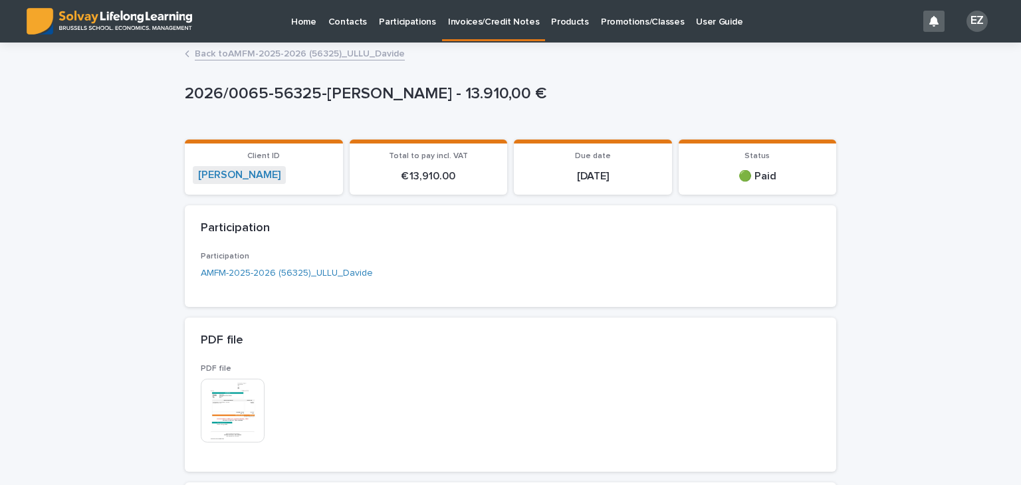
click at [229, 53] on link "Back to AMFM-2025-2026 (56325)_ULLU_Davide" at bounding box center [300, 52] width 210 height 15
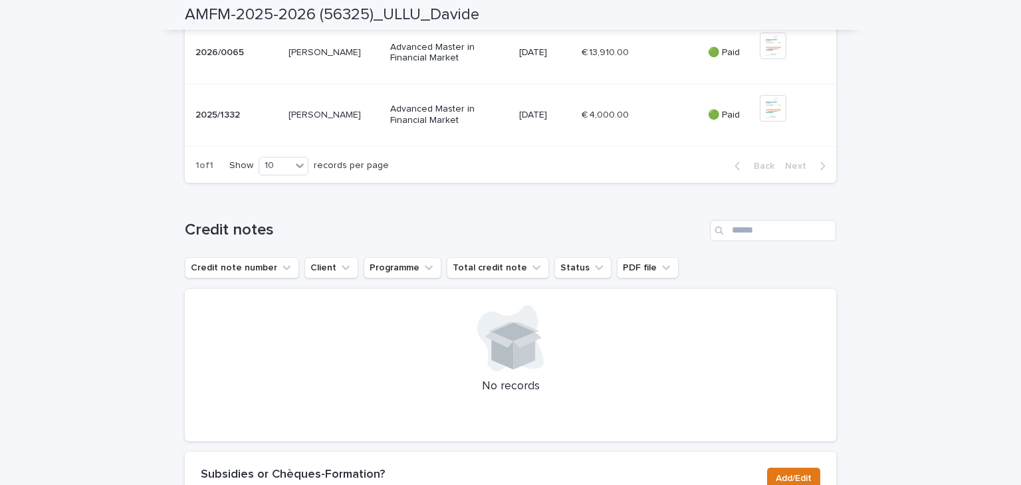
scroll to position [548, 0]
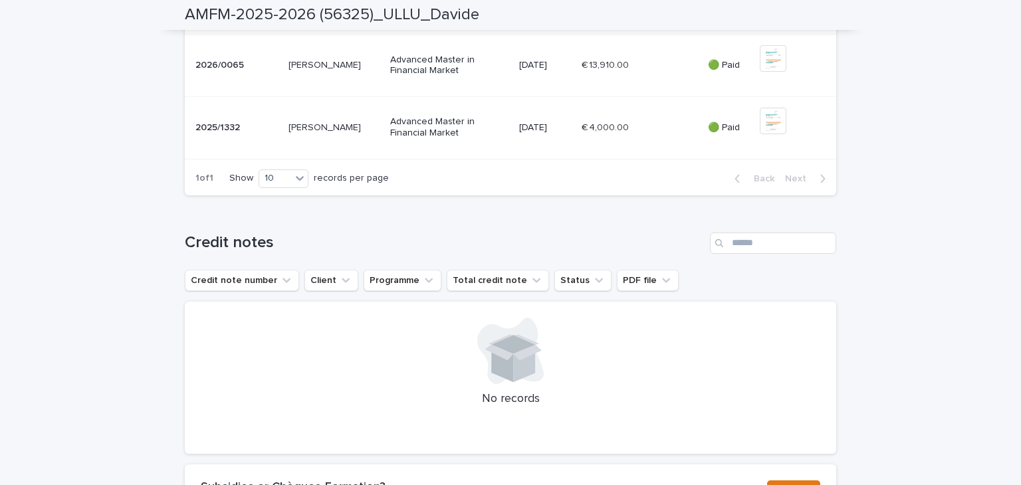
click at [311, 310] on div "Loading... Saving… Credit notes Credit note number Client Programme Total credi…" at bounding box center [511, 335] width 652 height 259
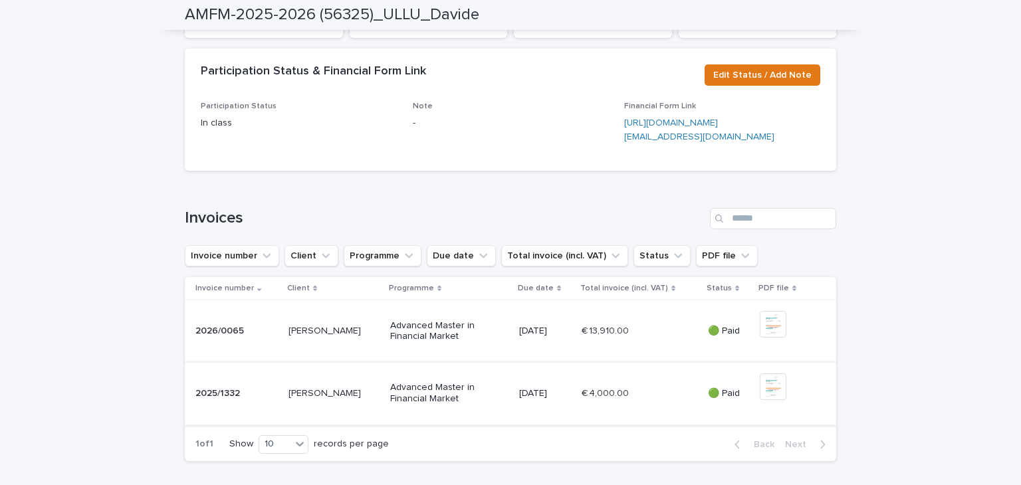
scroll to position [0, 0]
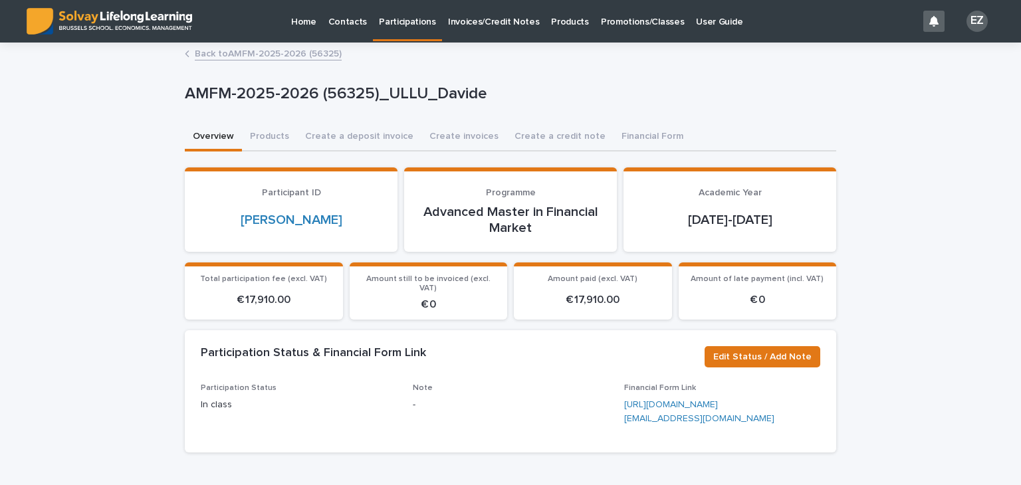
click at [623, 14] on p "Promotions/Classes" at bounding box center [642, 14] width 83 height 28
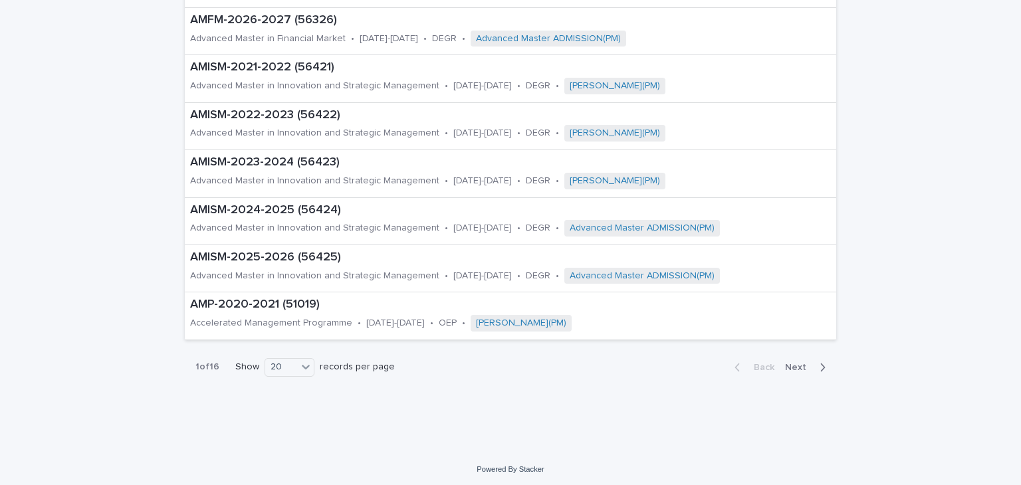
scroll to position [747, 0]
click at [330, 271] on p "Advanced Master in Innovation and Strategic Management" at bounding box center [314, 276] width 249 height 11
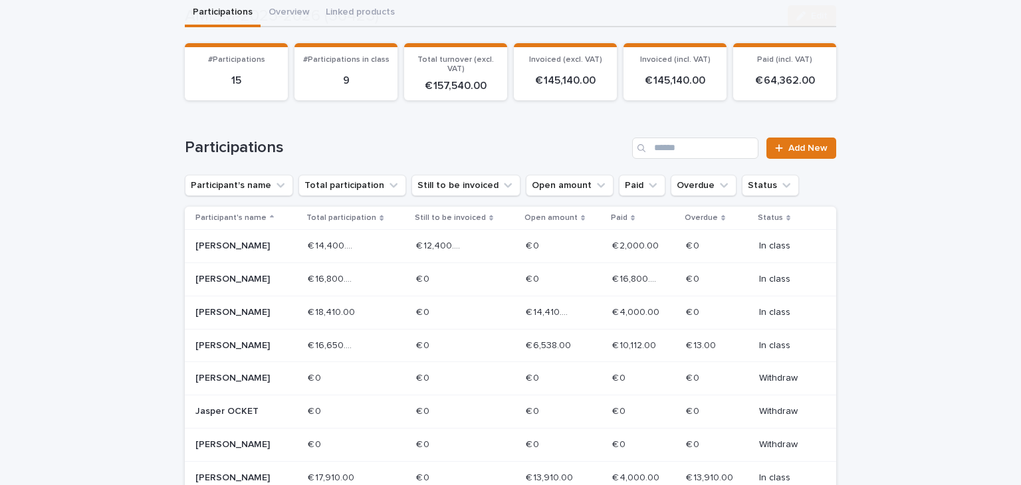
scroll to position [266, 0]
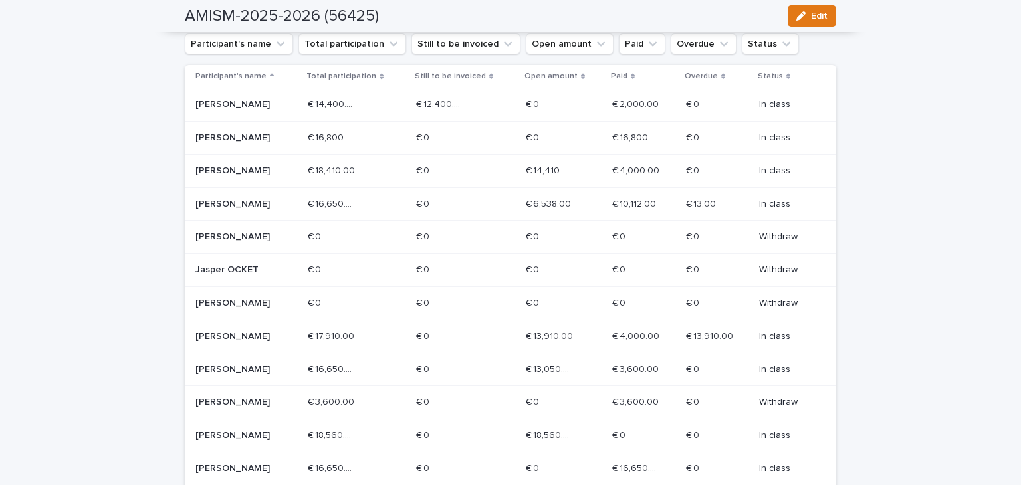
click at [271, 209] on div "[PERSON_NAME]" at bounding box center [246, 204] width 102 height 22
